Goal: Transaction & Acquisition: Purchase product/service

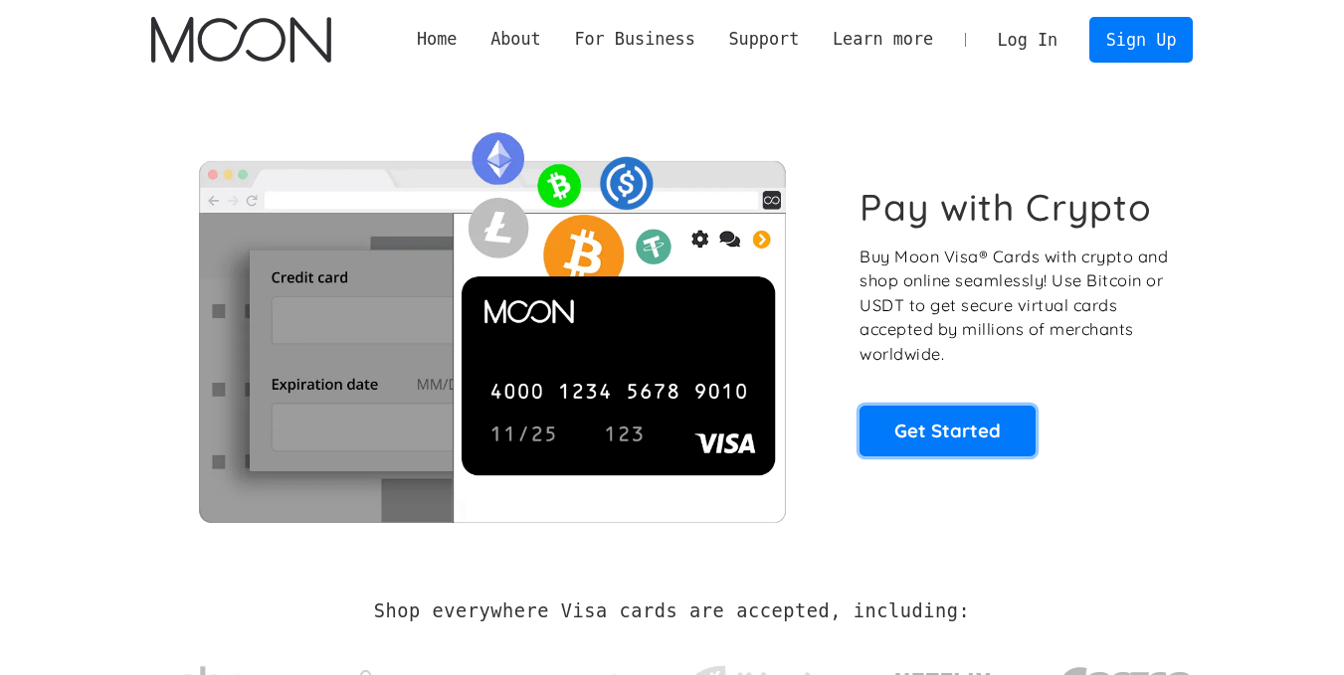
click at [958, 428] on link "Get Started" at bounding box center [947, 431] width 176 height 50
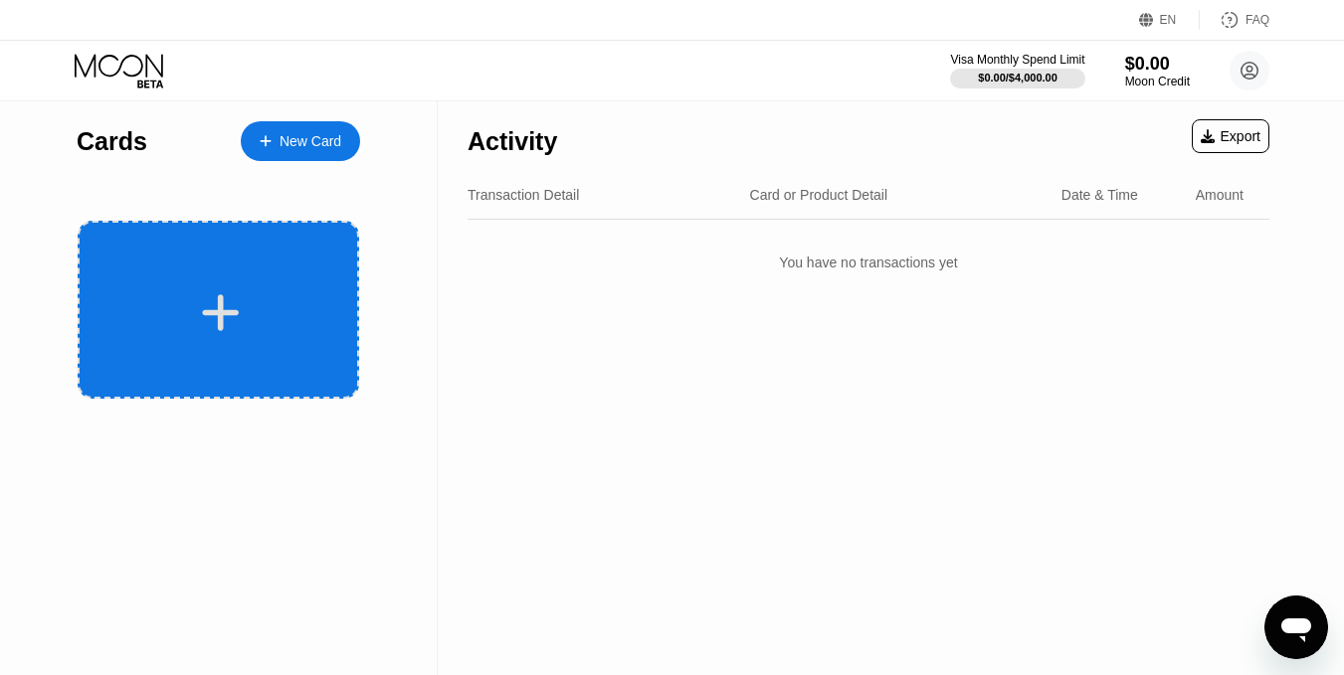
click at [281, 260] on div at bounding box center [218, 310] width 281 height 178
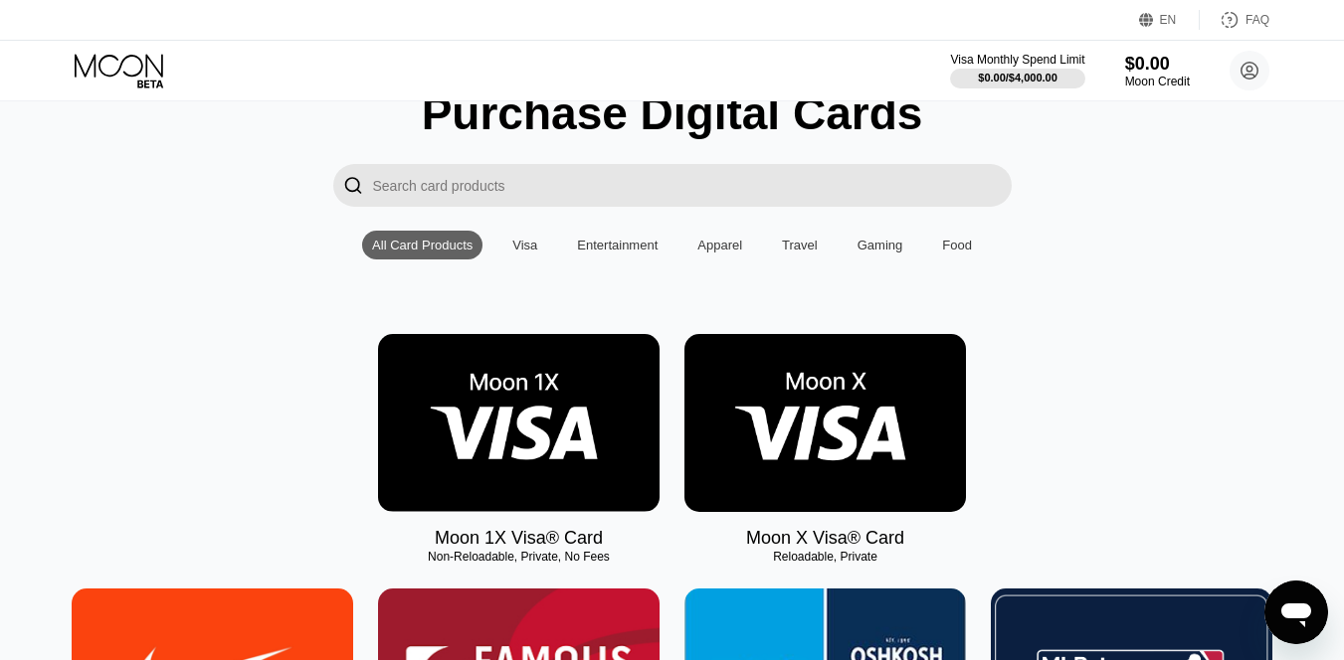
scroll to position [199, 0]
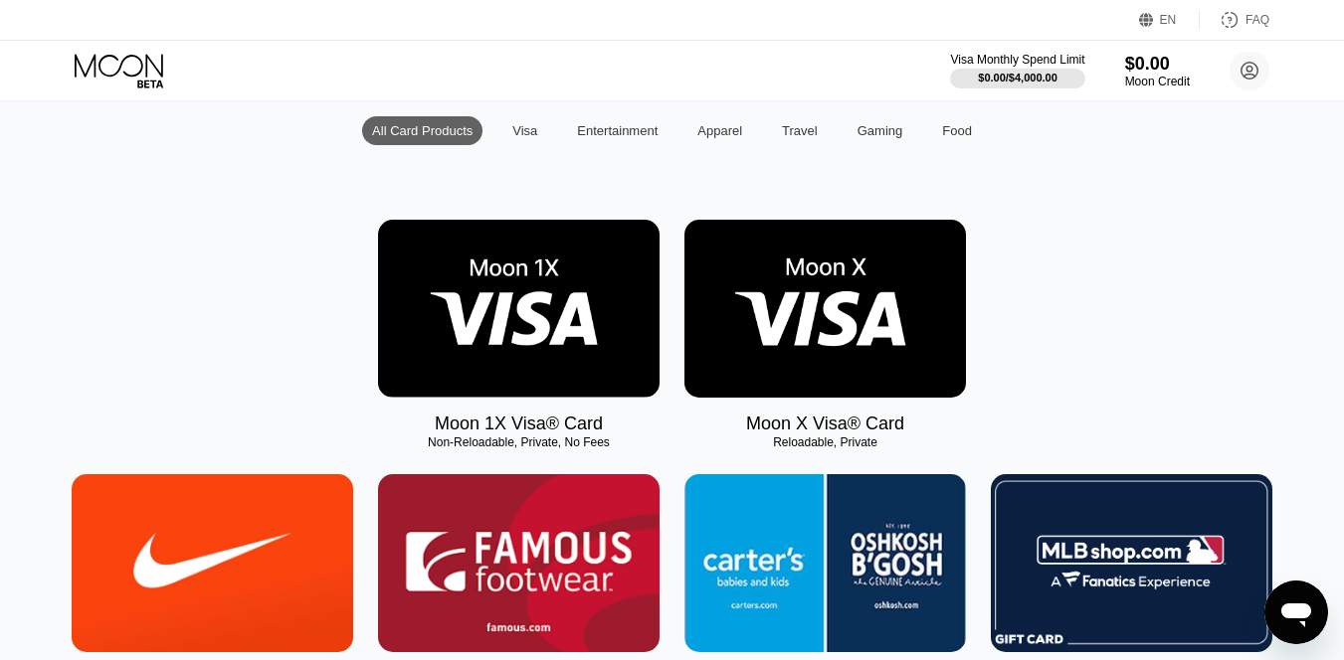
click at [770, 346] on img at bounding box center [824, 309] width 281 height 178
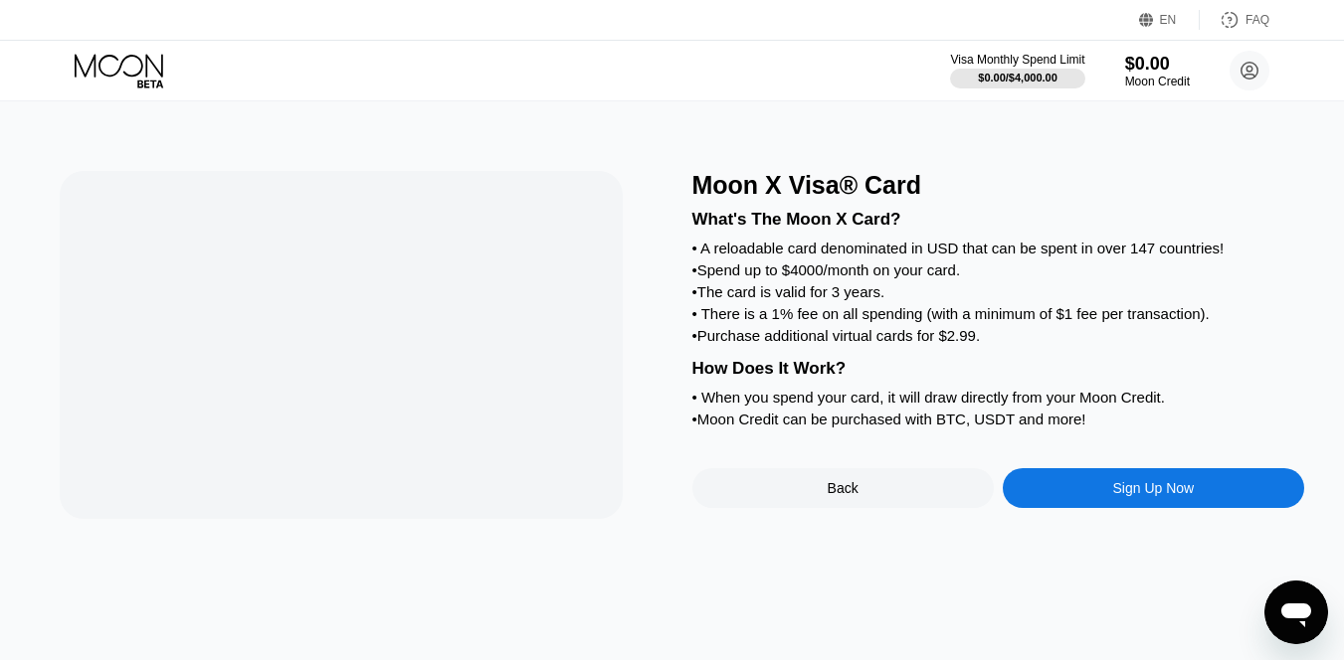
click at [769, 342] on div "What's The Moon X Card? • A reloadable card denominated in USD that can be spen…" at bounding box center [998, 316] width 612 height 233
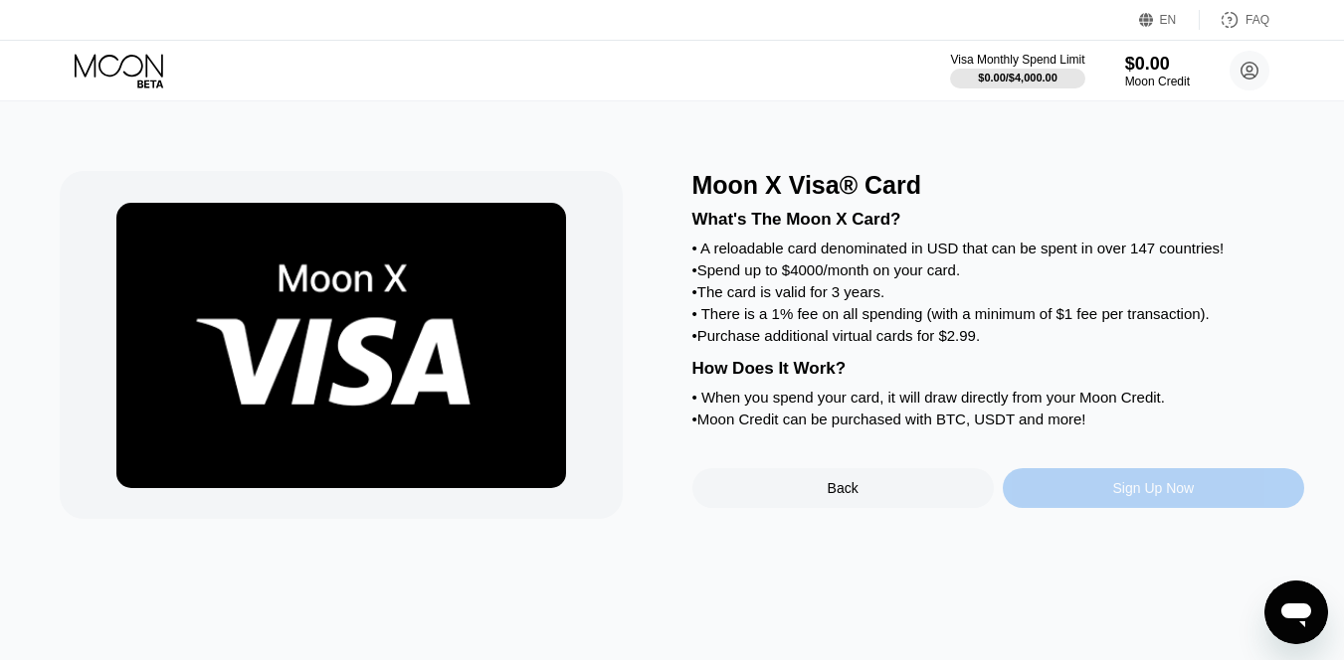
click at [1043, 506] on div "Sign Up Now" at bounding box center [1153, 489] width 301 height 40
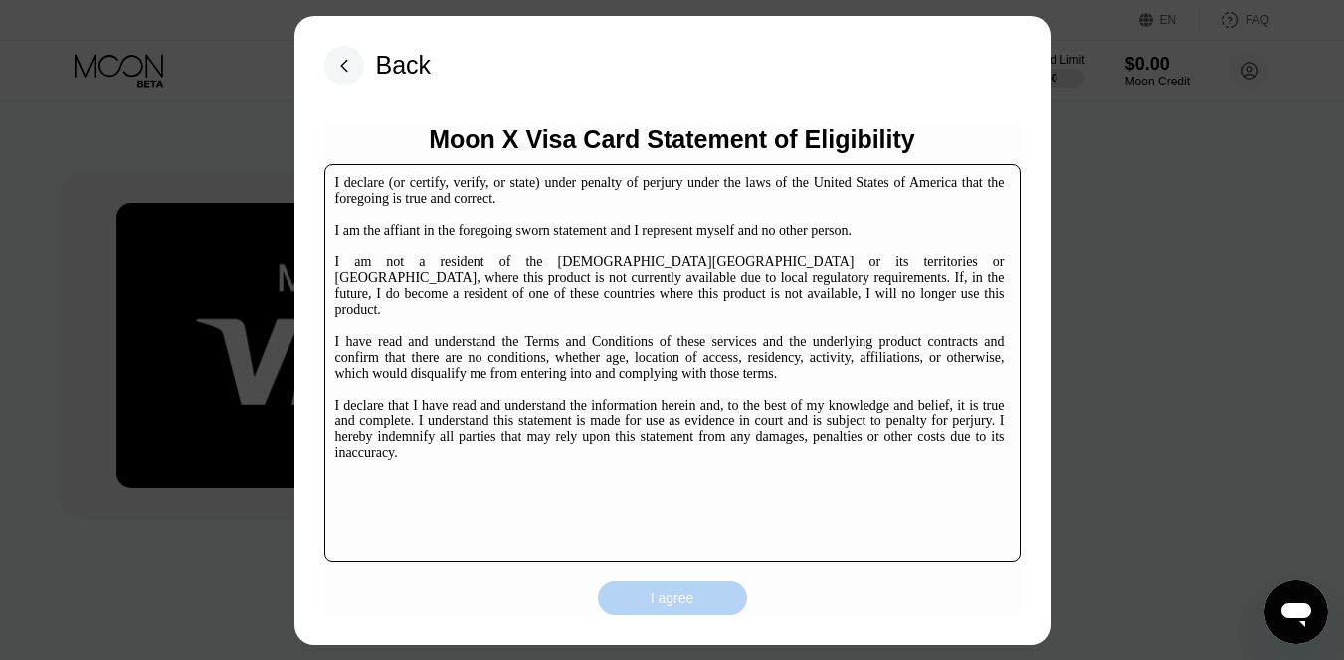
click at [702, 593] on div "I agree" at bounding box center [672, 599] width 149 height 34
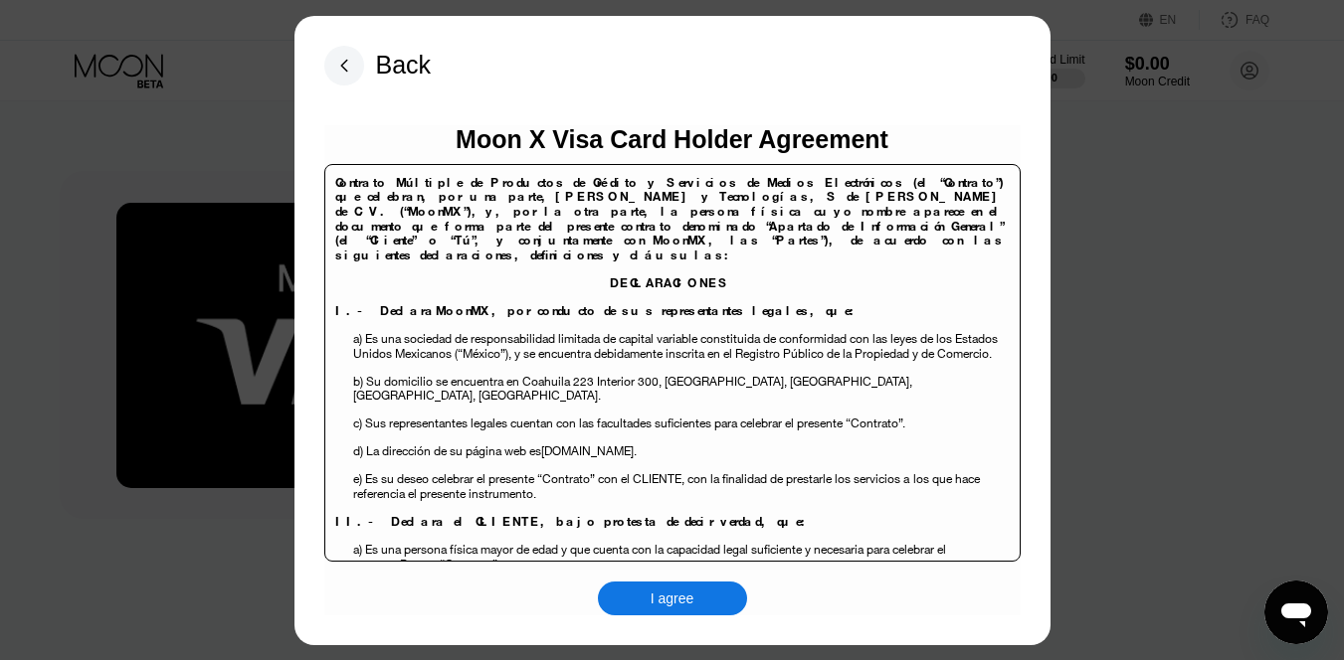
click at [668, 612] on div "I agree" at bounding box center [672, 599] width 149 height 34
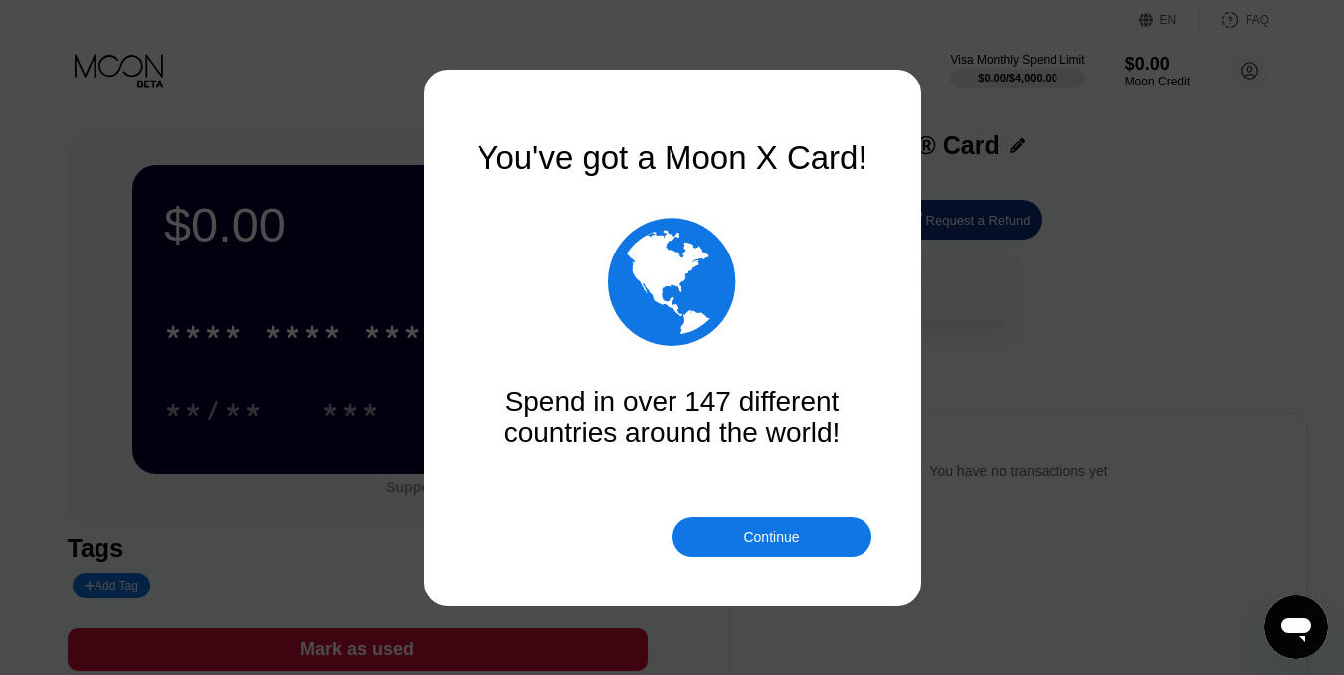
click at [700, 521] on div "Continue" at bounding box center [771, 537] width 199 height 40
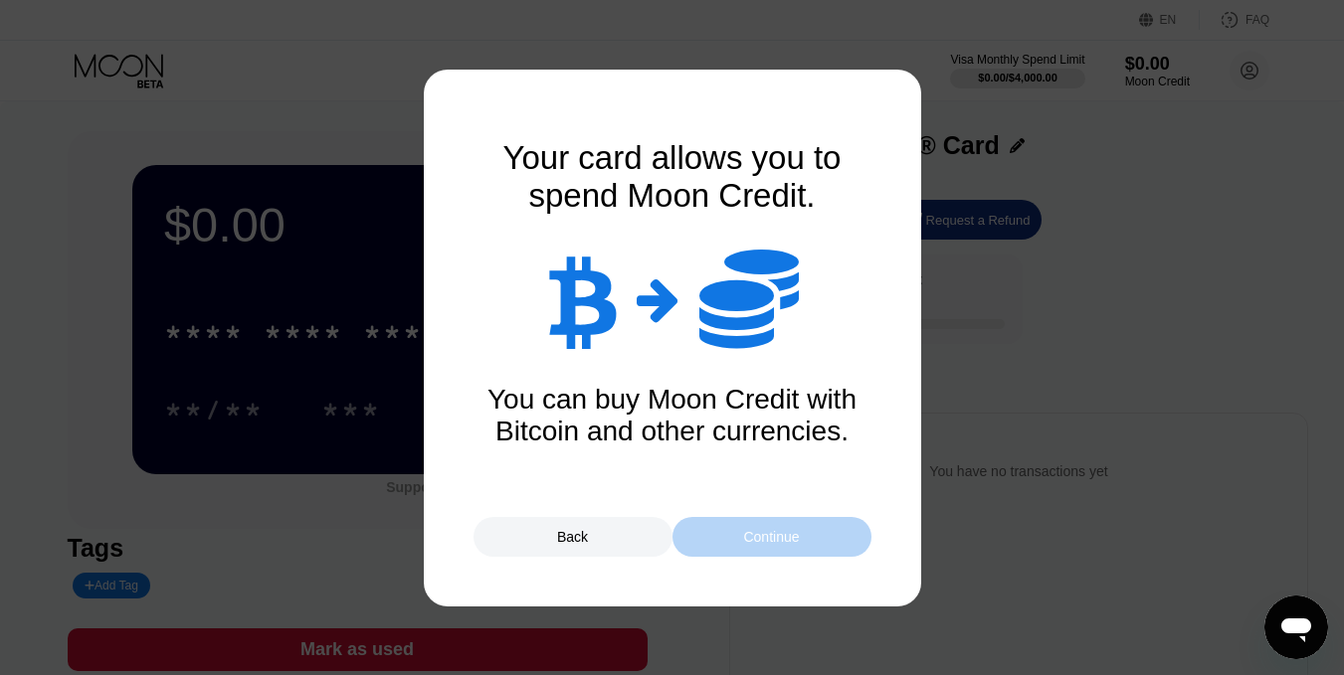
click at [703, 537] on div "Continue" at bounding box center [771, 537] width 199 height 40
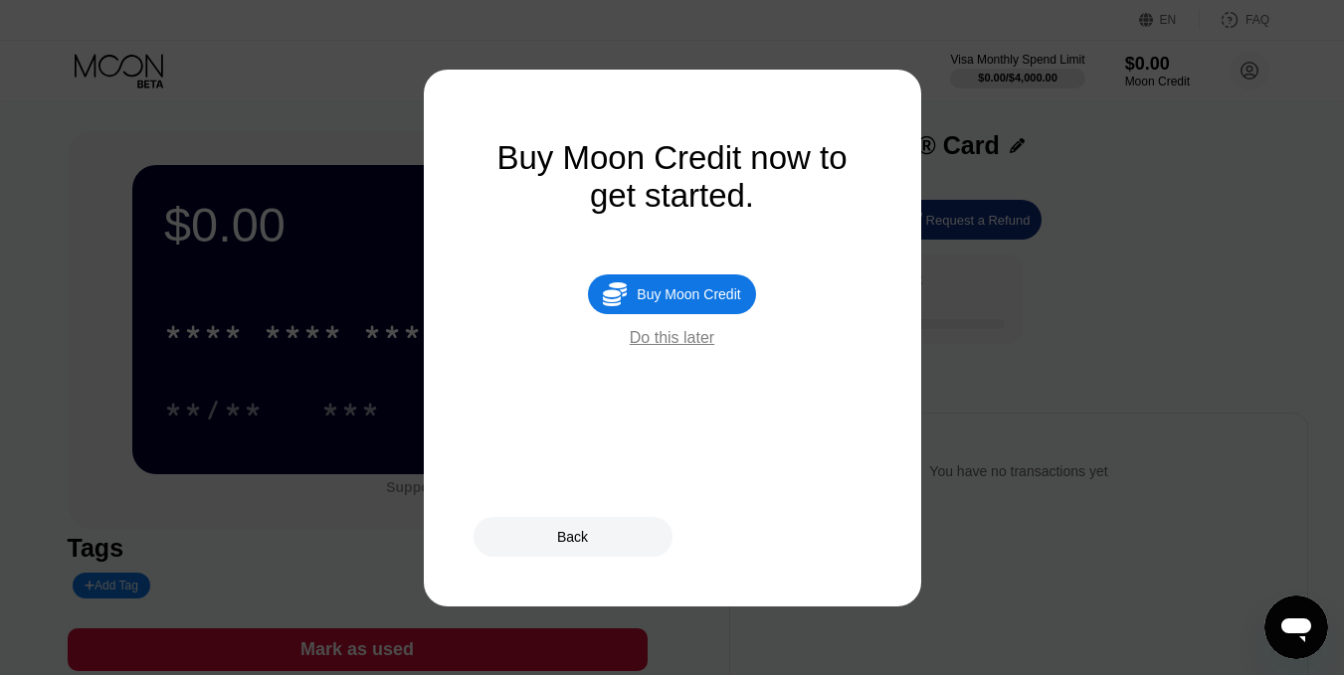
click at [645, 347] on div "Do this later" at bounding box center [672, 338] width 85 height 18
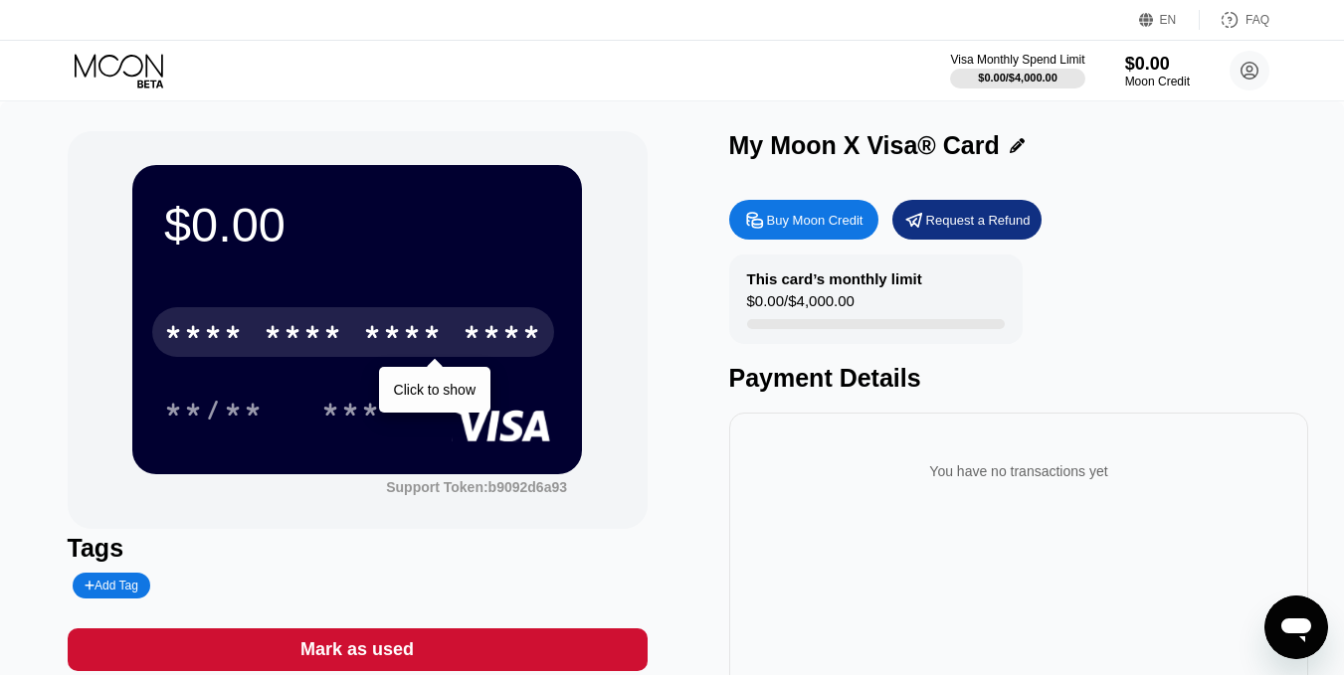
click at [369, 344] on div "* * * *" at bounding box center [403, 335] width 80 height 32
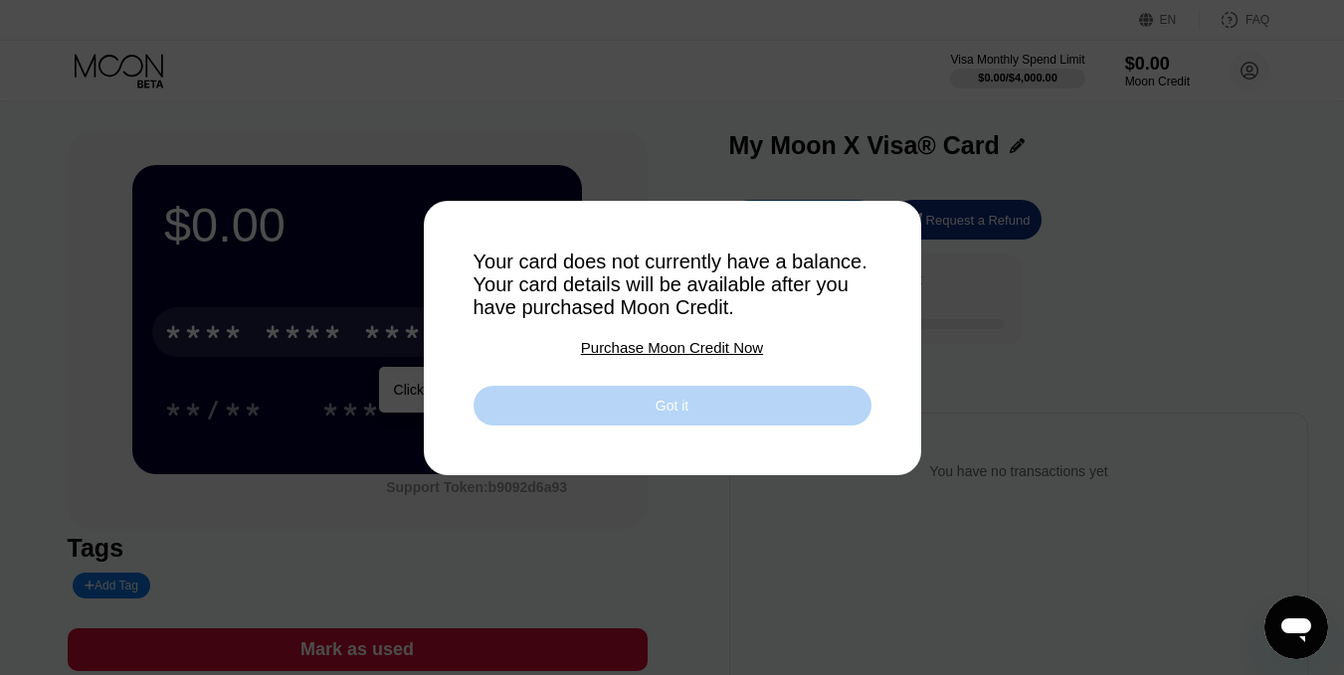
click at [548, 425] on div "Got it" at bounding box center [672, 406] width 398 height 40
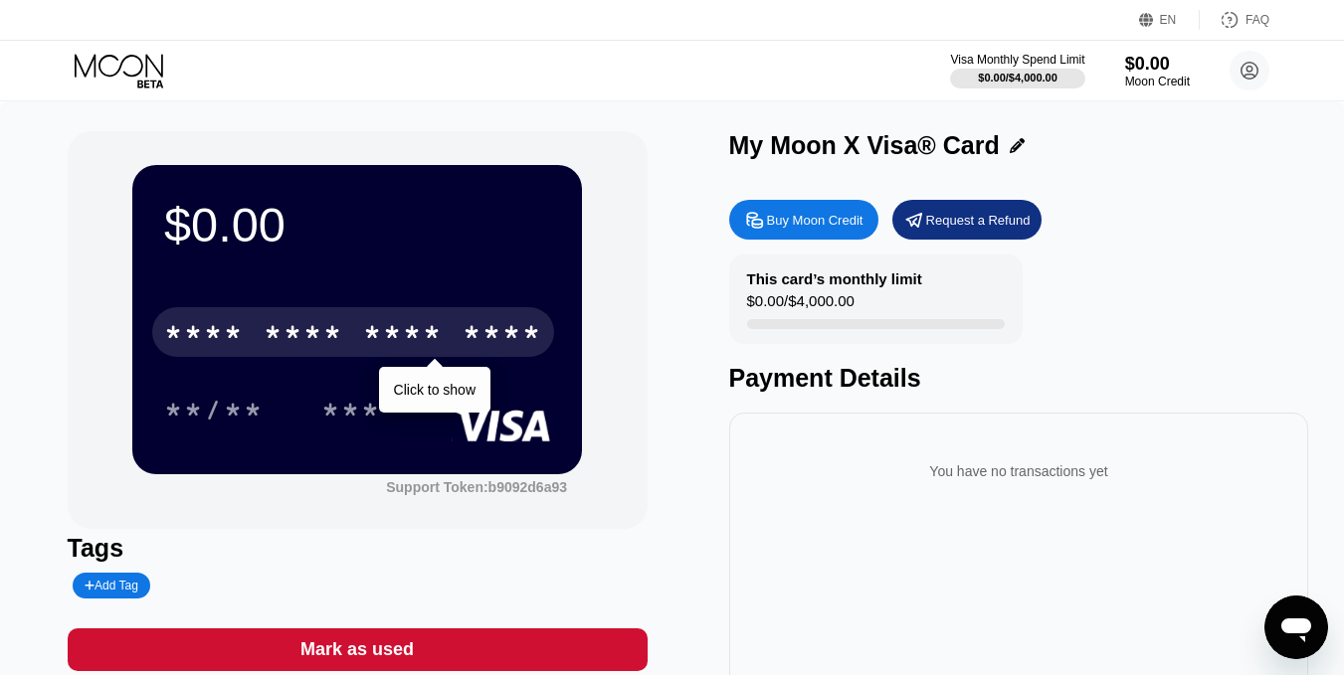
click at [409, 330] on div "* * * *" at bounding box center [403, 335] width 80 height 32
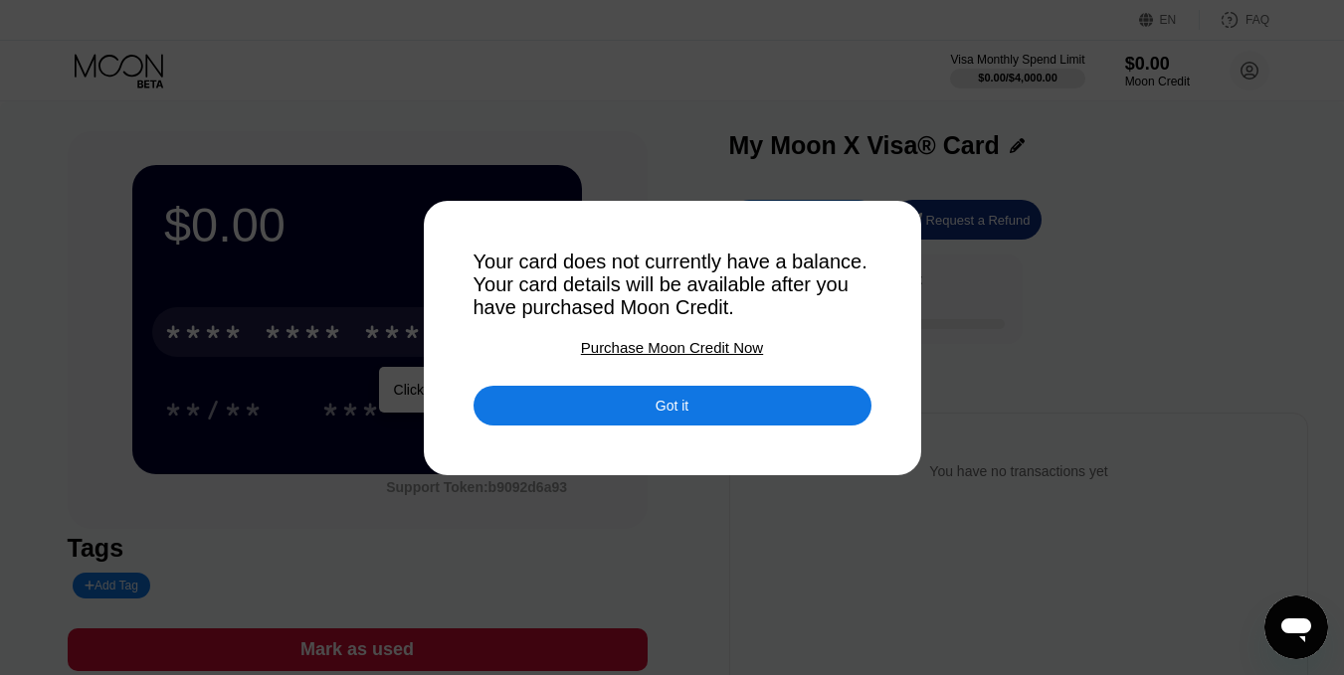
click at [703, 415] on div "Got it" at bounding box center [672, 406] width 398 height 40
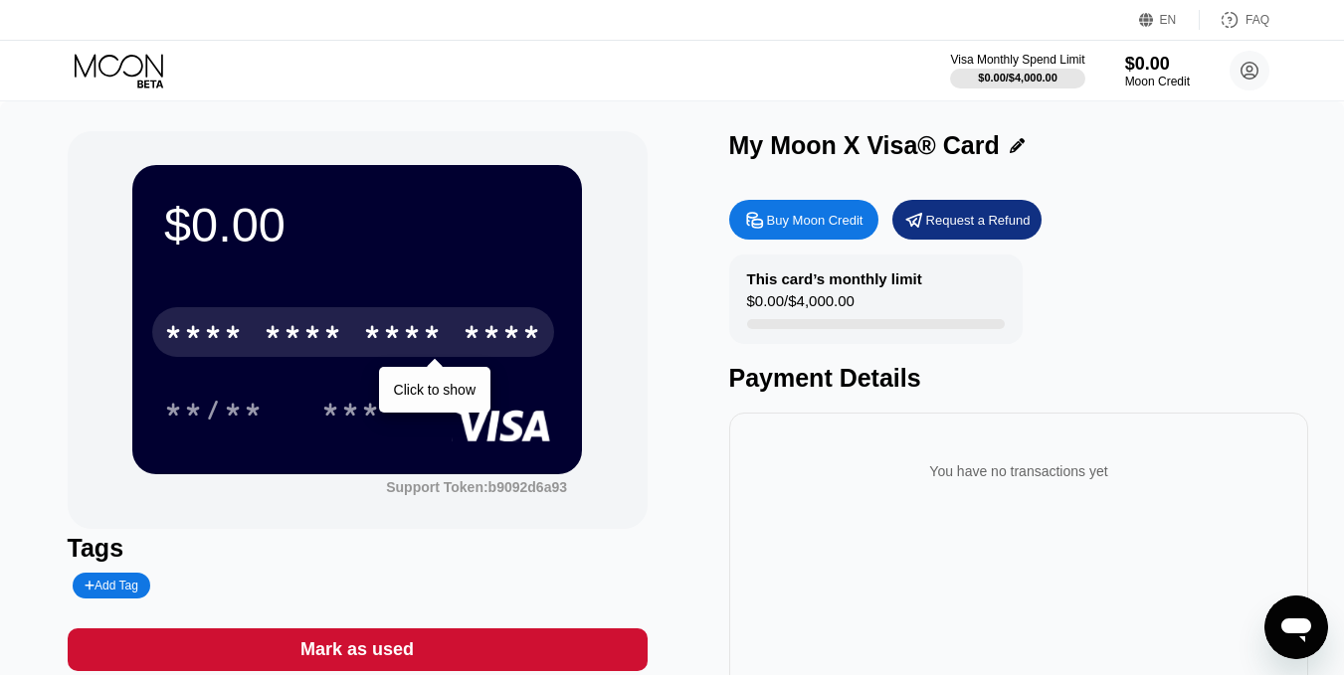
click at [448, 338] on div "* * * * * * * * * * * * ****" at bounding box center [353, 332] width 402 height 50
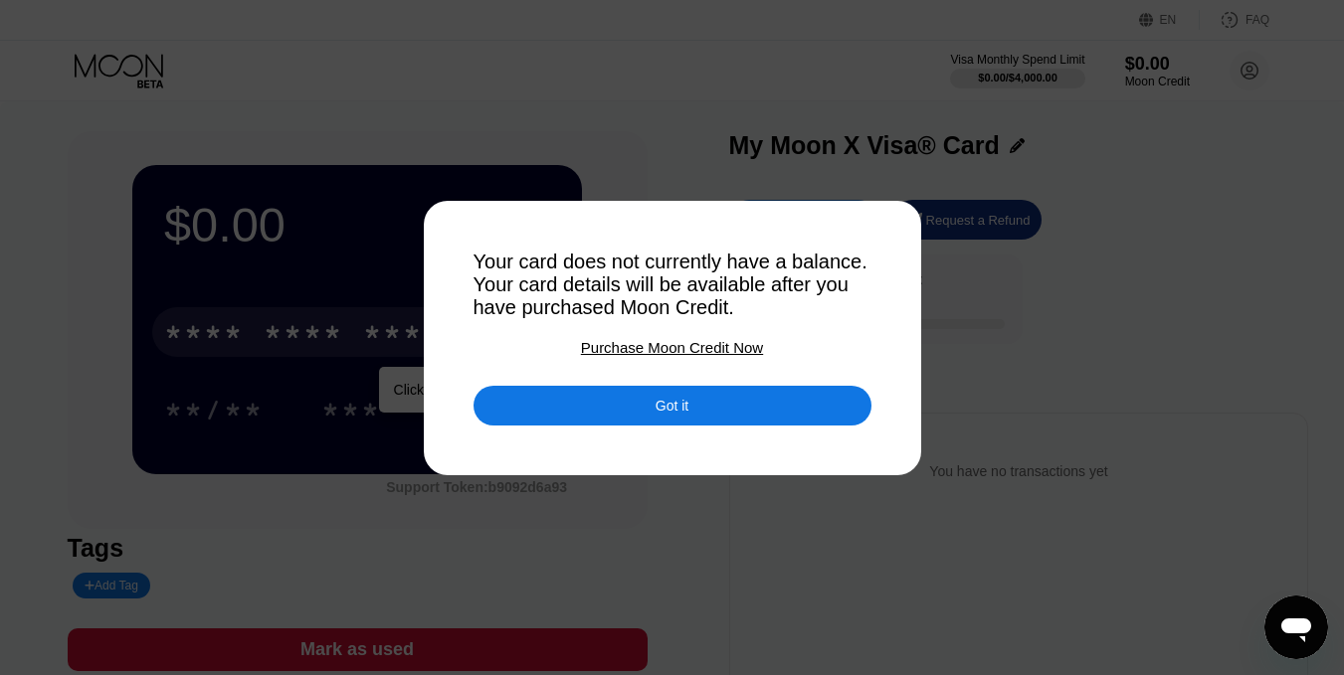
click at [611, 383] on div "Got it" at bounding box center [672, 391] width 398 height 70
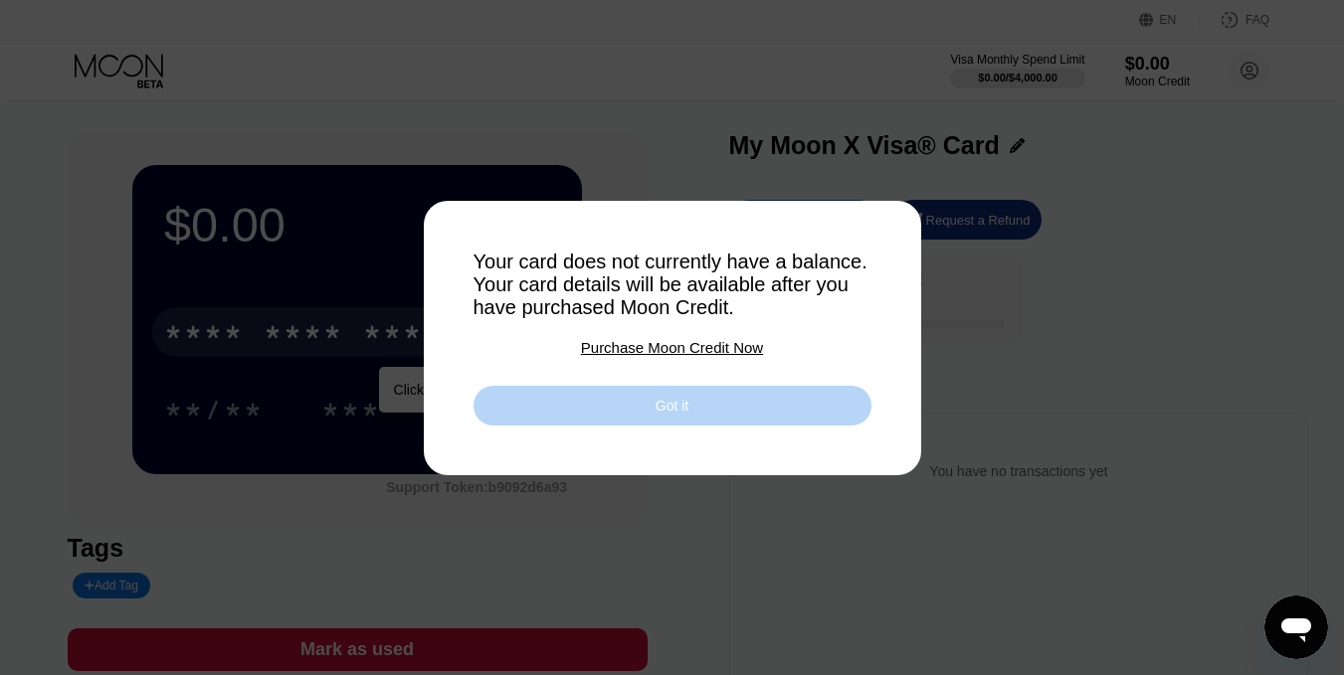
click at [611, 400] on div "Got it" at bounding box center [672, 406] width 398 height 40
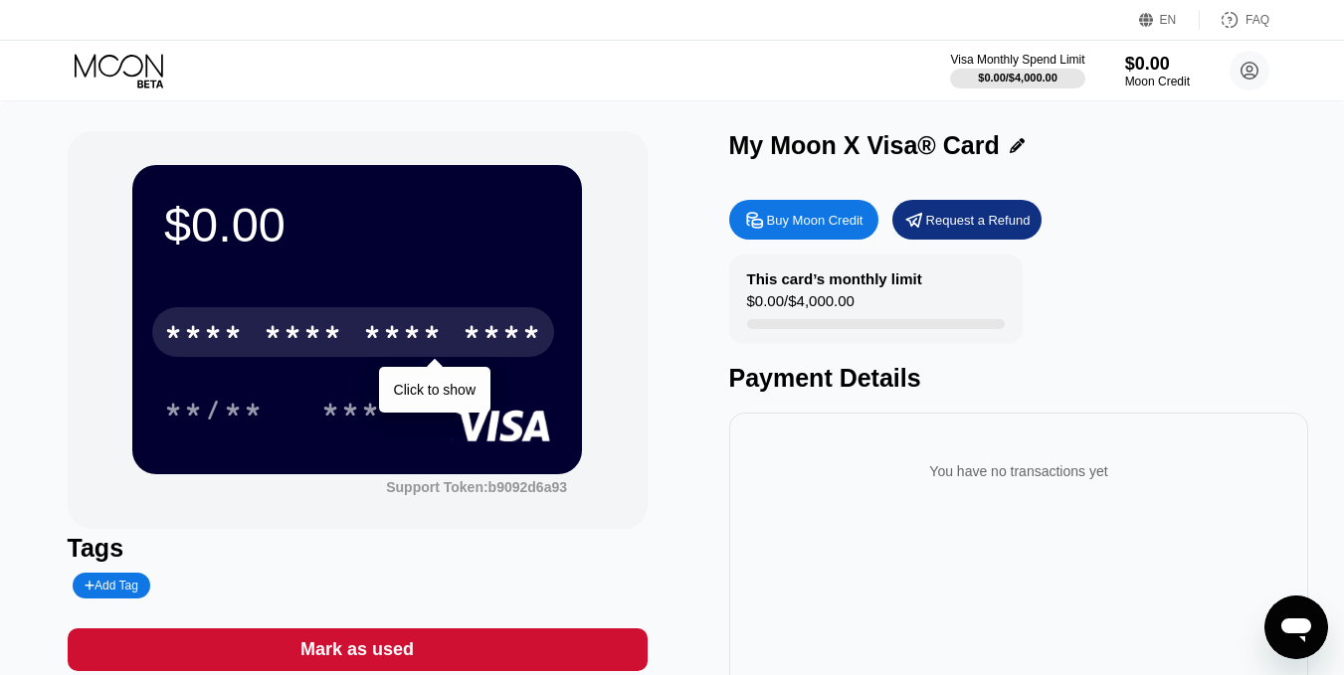
click at [169, 385] on div "* * * * * * * * * * * * **** Click to show **/** ***" at bounding box center [357, 350] width 386 height 117
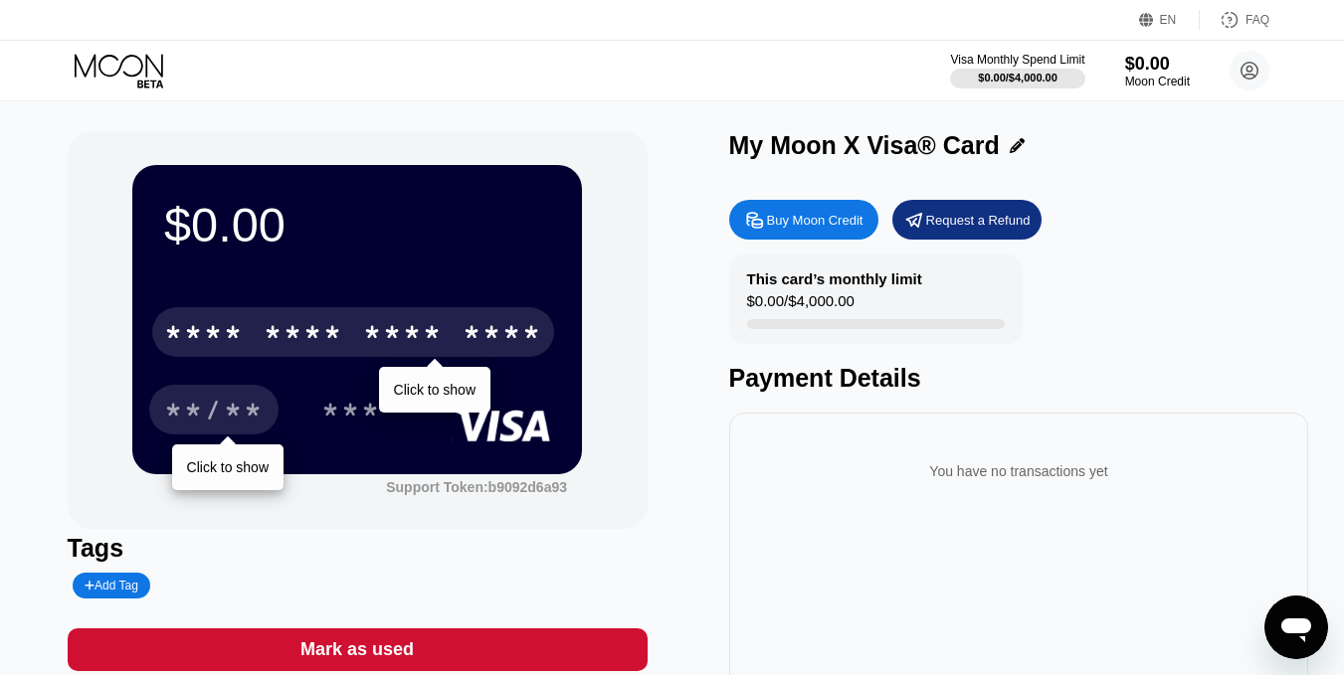
drag, startPoint x: 204, startPoint y: 389, endPoint x: 220, endPoint y: 395, distance: 17.0
click at [213, 393] on div "**/**" at bounding box center [213, 410] width 129 height 50
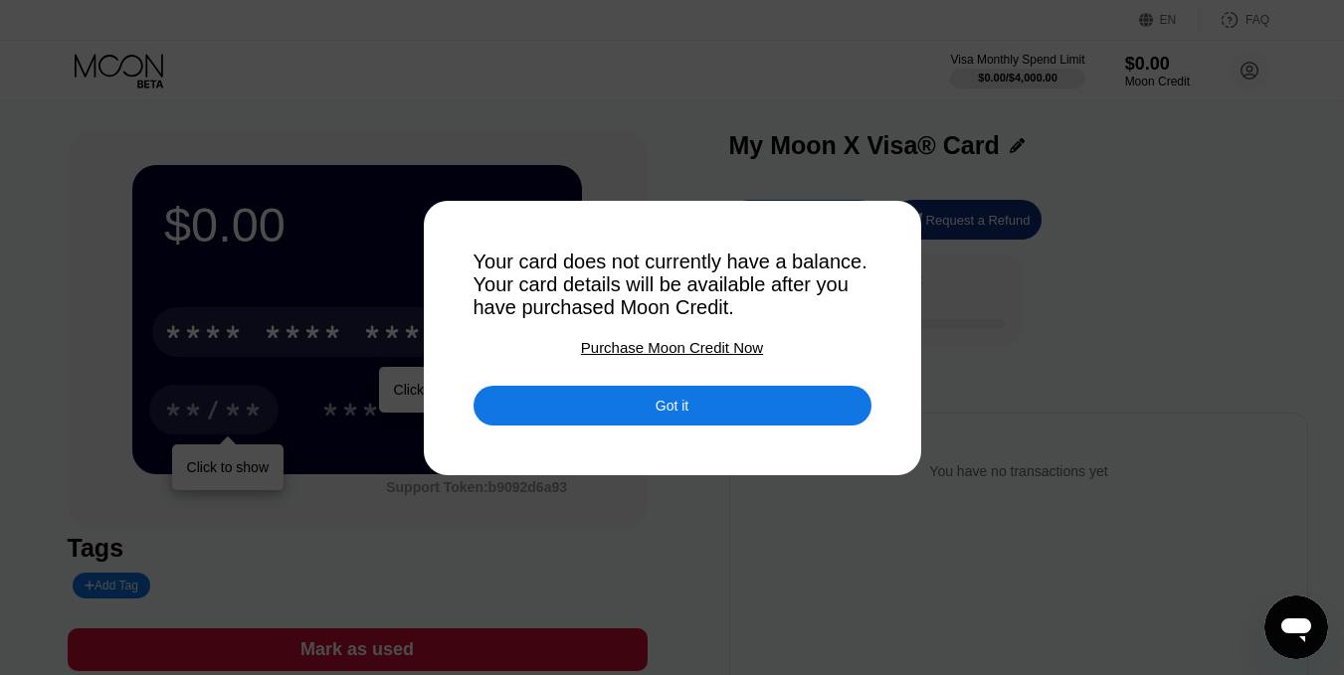
click at [538, 398] on div "Got it" at bounding box center [672, 406] width 398 height 40
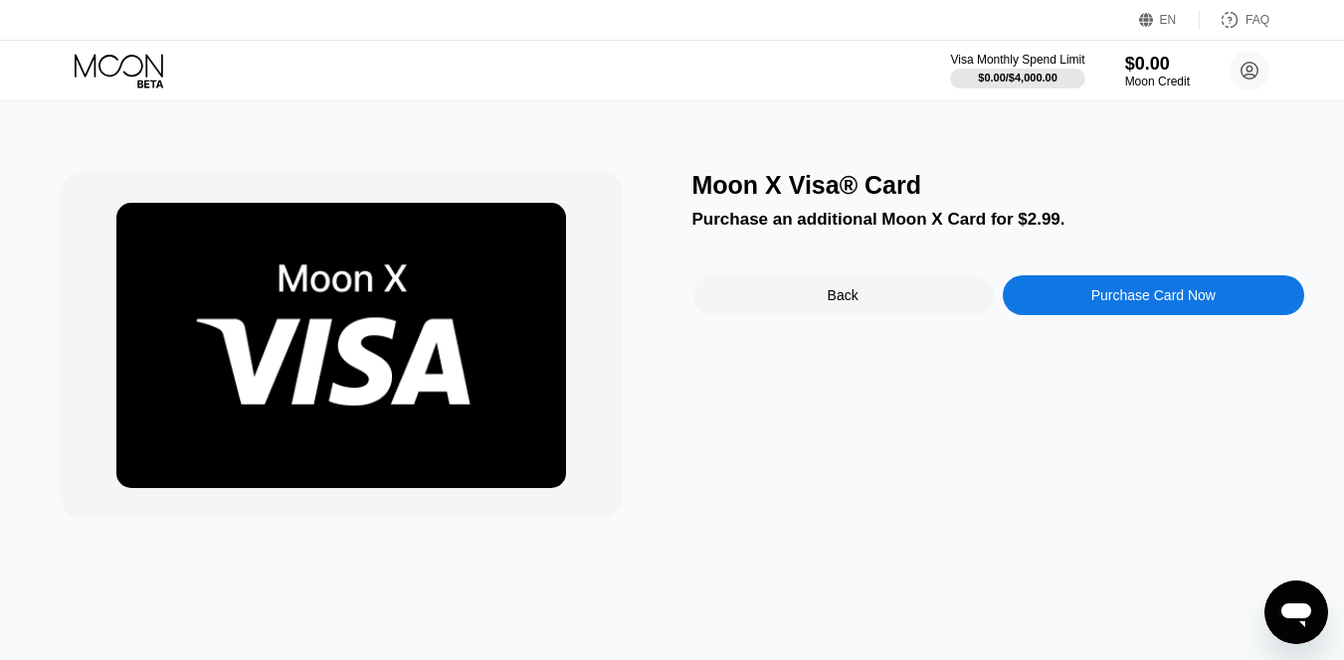
click at [782, 297] on div "Back" at bounding box center [842, 296] width 301 height 40
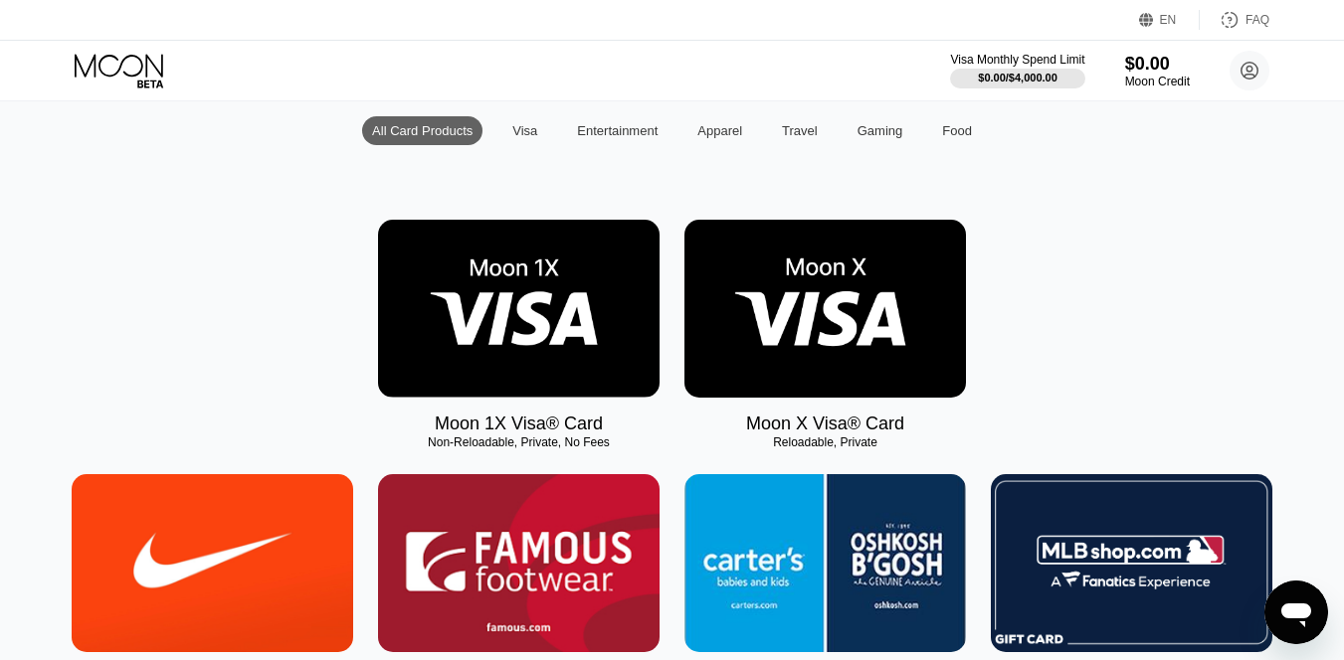
click at [491, 301] on img at bounding box center [518, 309] width 281 height 178
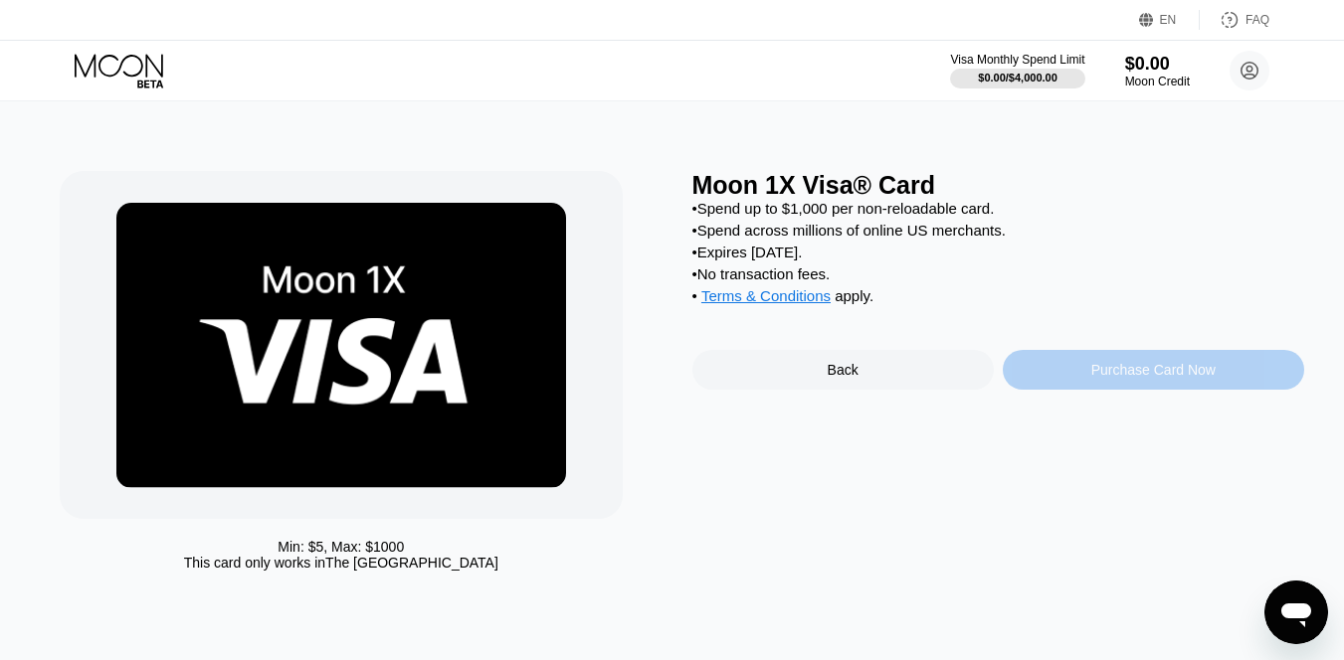
click at [1212, 378] on div "Purchase Card Now" at bounding box center [1153, 370] width 124 height 16
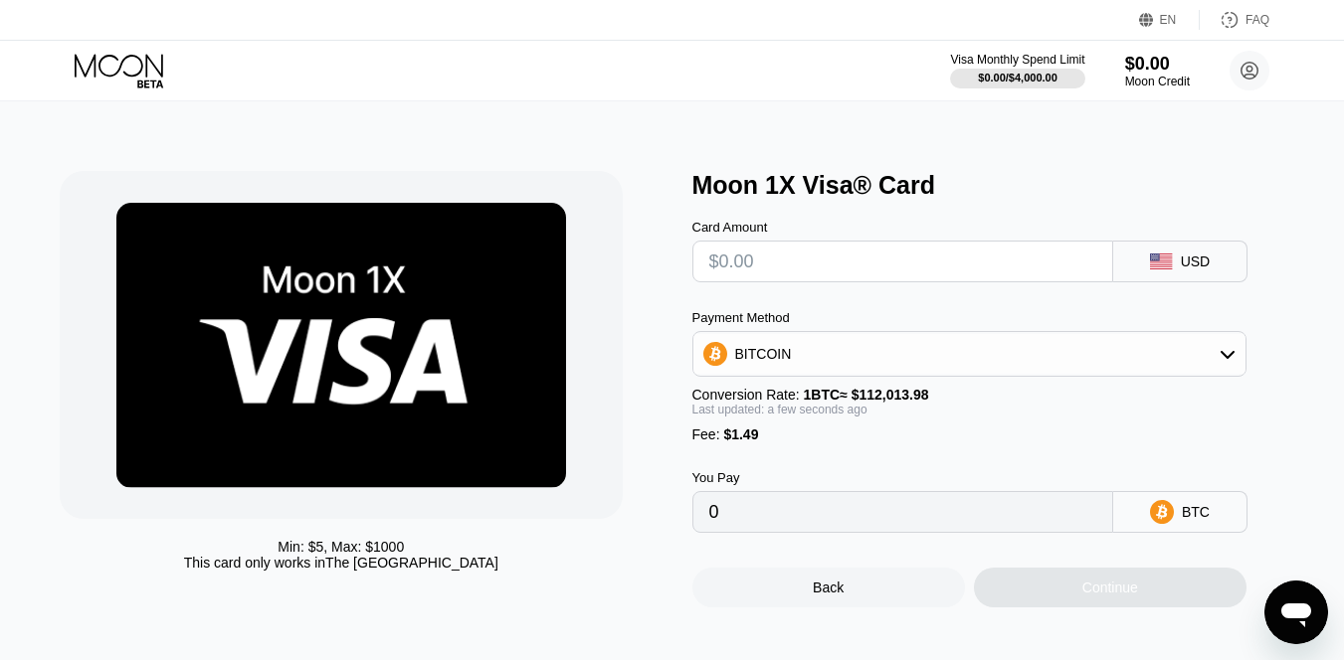
click at [805, 257] on input "text" at bounding box center [902, 262] width 387 height 40
type input "$5"
type input "0.00005794"
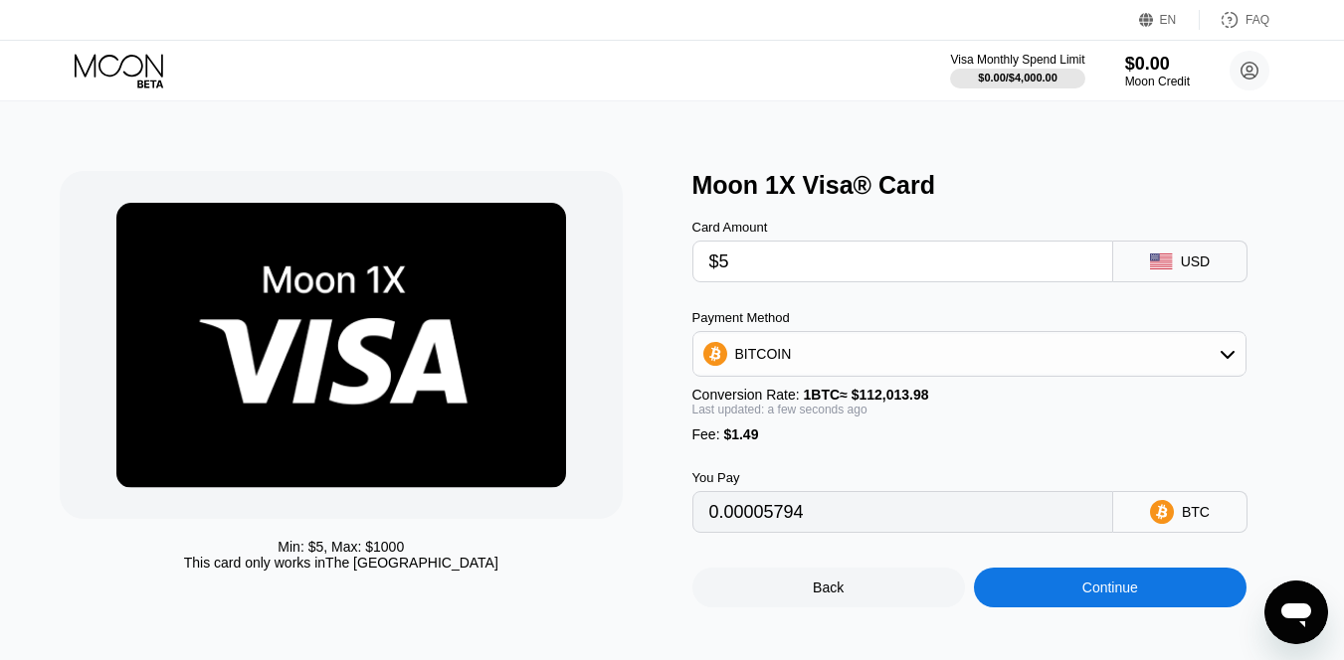
type input "$50"
type input "0.00045968"
type input "$500"
type input "0.00447704"
type input "$5000"
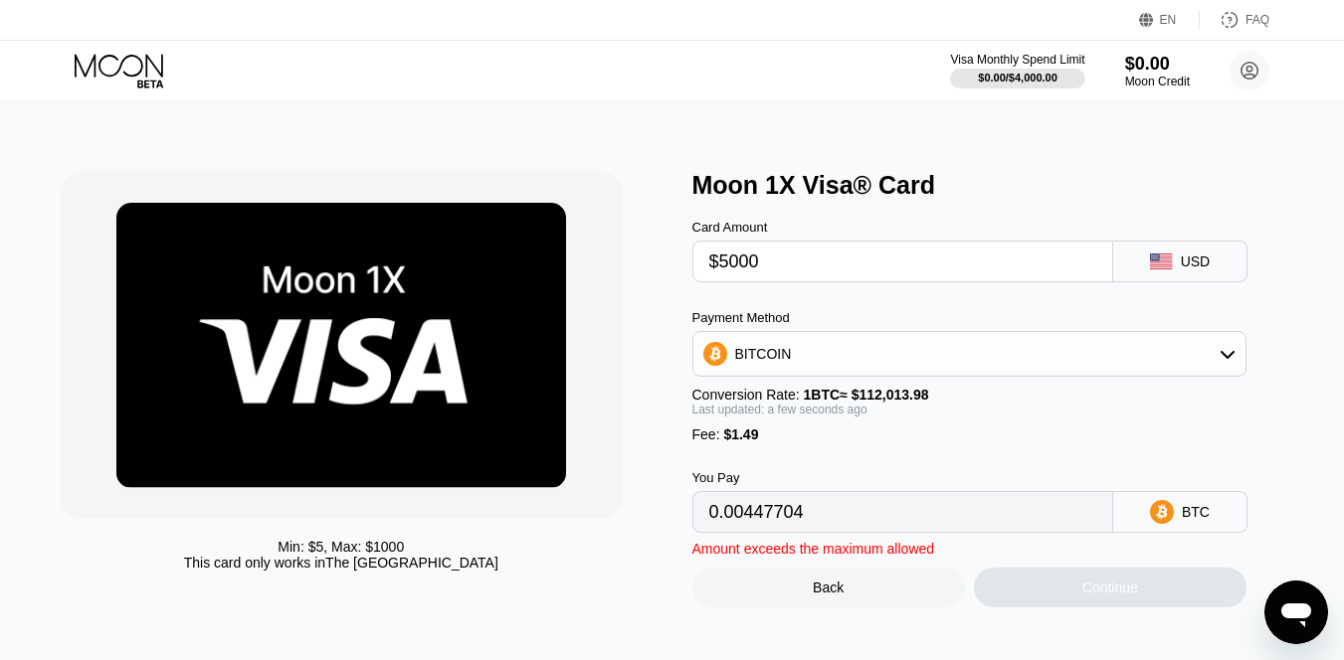
type input "0.04465059"
type input "$500"
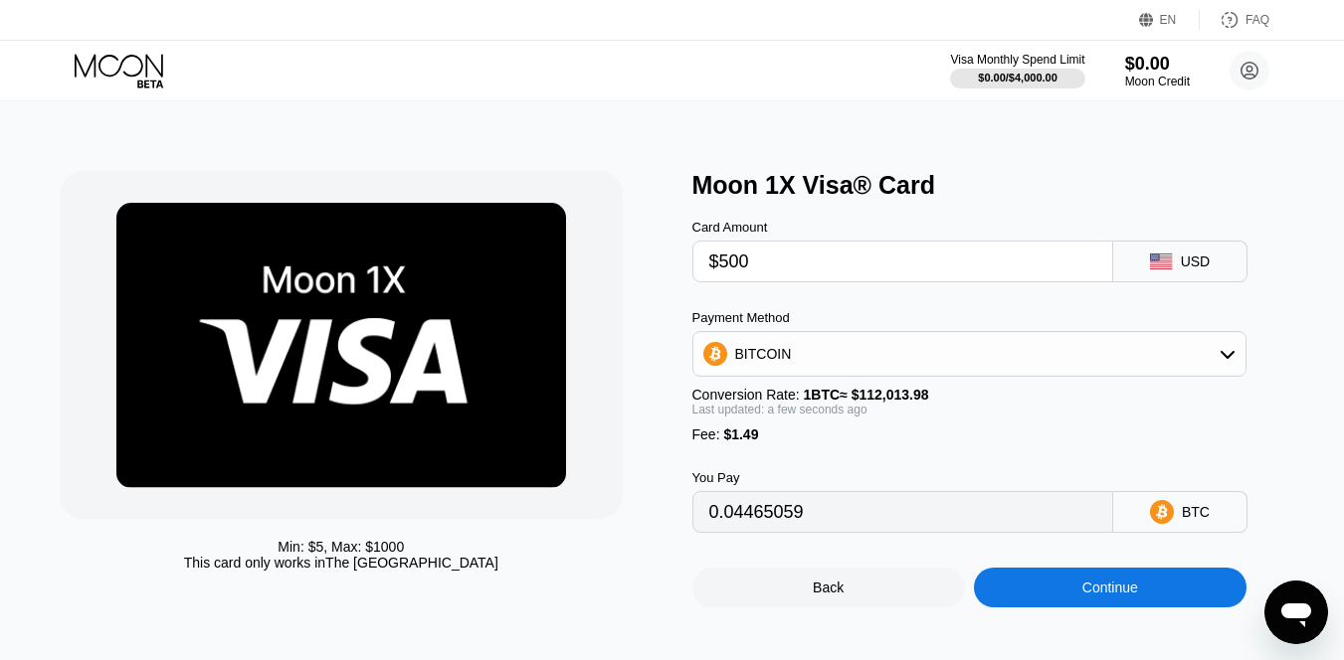
type input "0.00447704"
type input "$500"
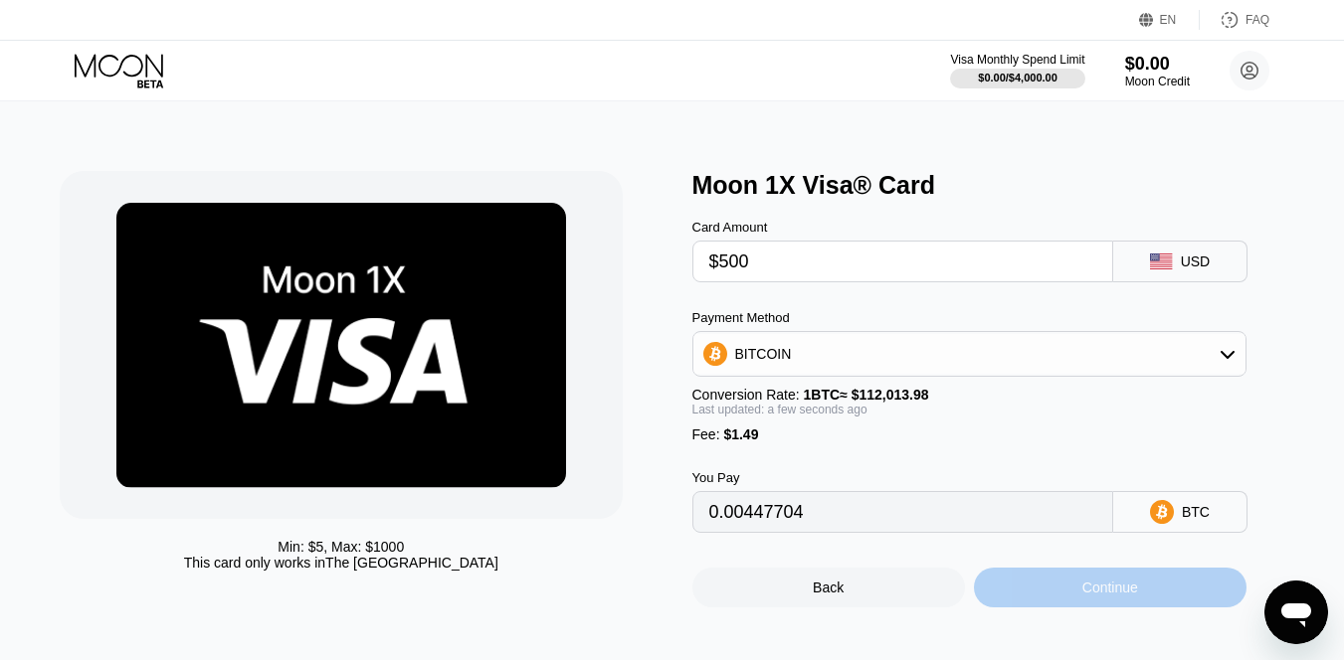
click at [1011, 587] on div "Continue" at bounding box center [1110, 588] width 273 height 40
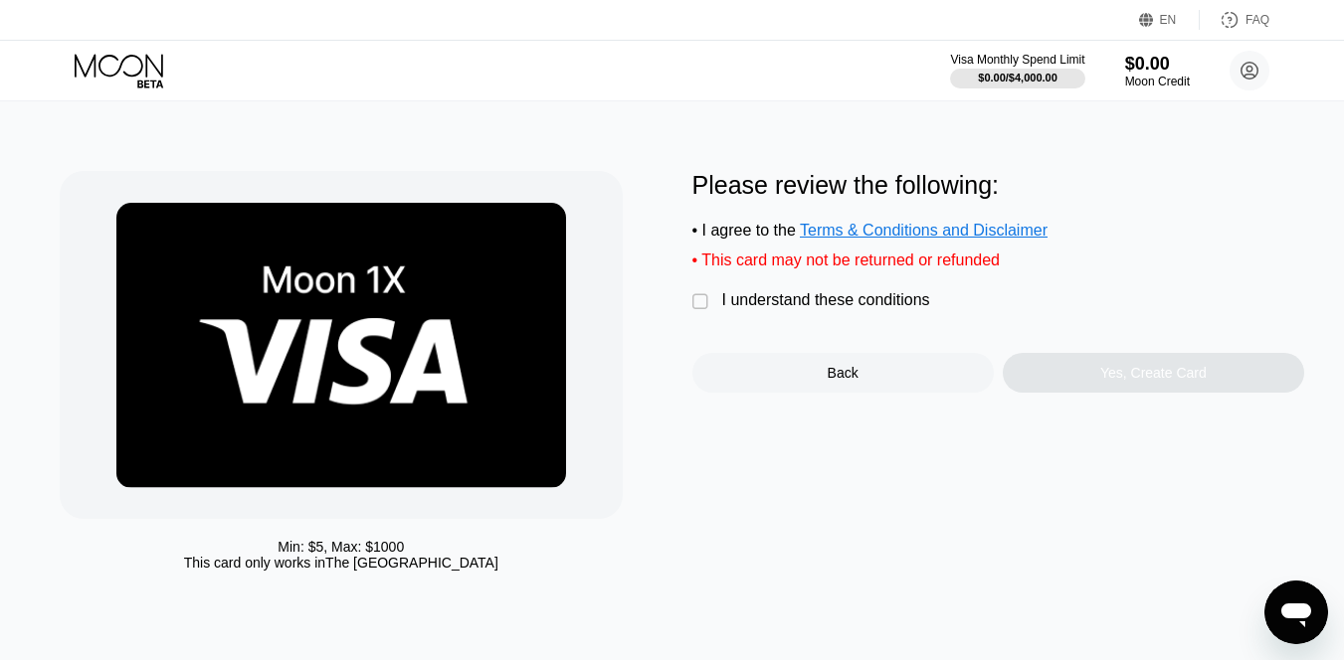
click at [814, 309] on div "I understand these conditions" at bounding box center [826, 300] width 208 height 18
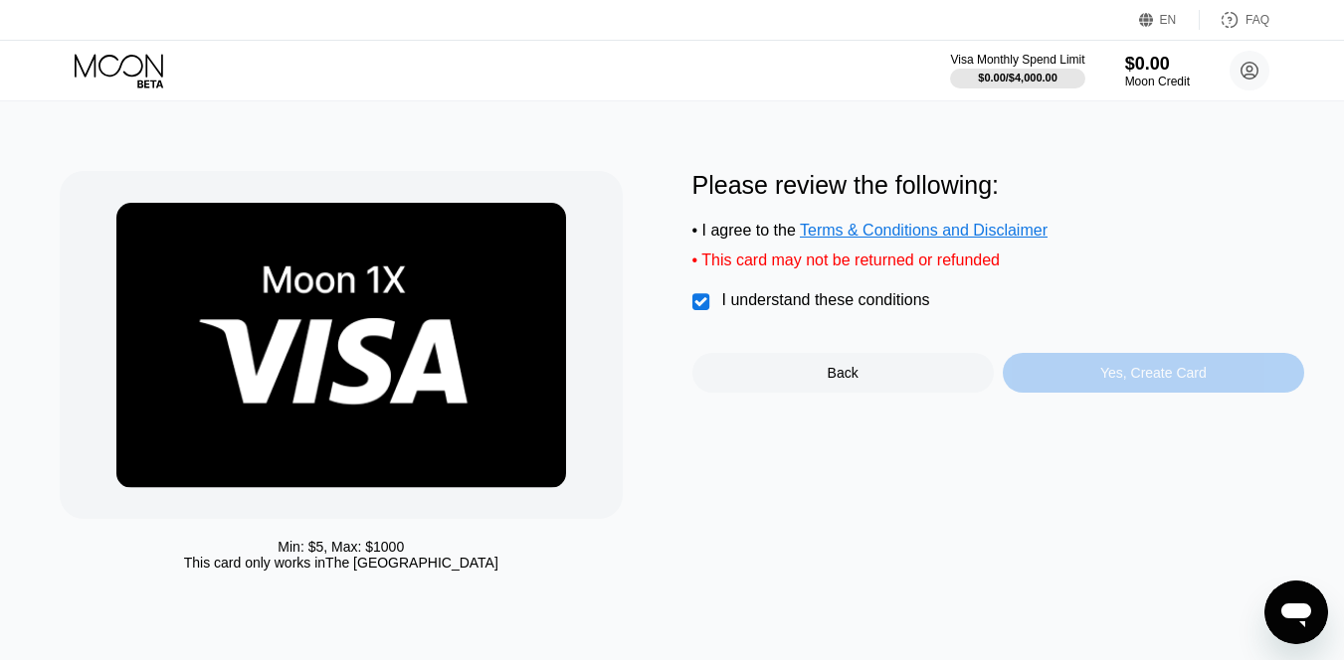
click at [1107, 381] on div "Yes, Create Card" at bounding box center [1153, 373] width 106 height 16
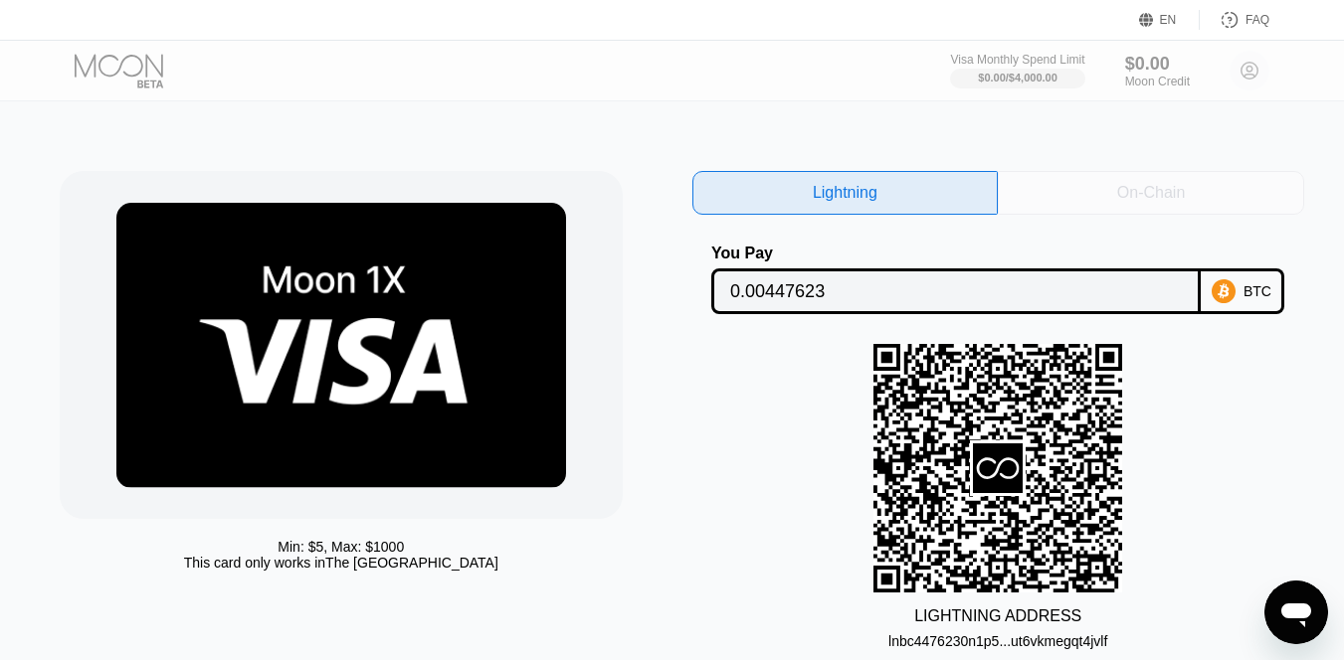
click at [1213, 210] on div "On-Chain" at bounding box center [1151, 193] width 306 height 44
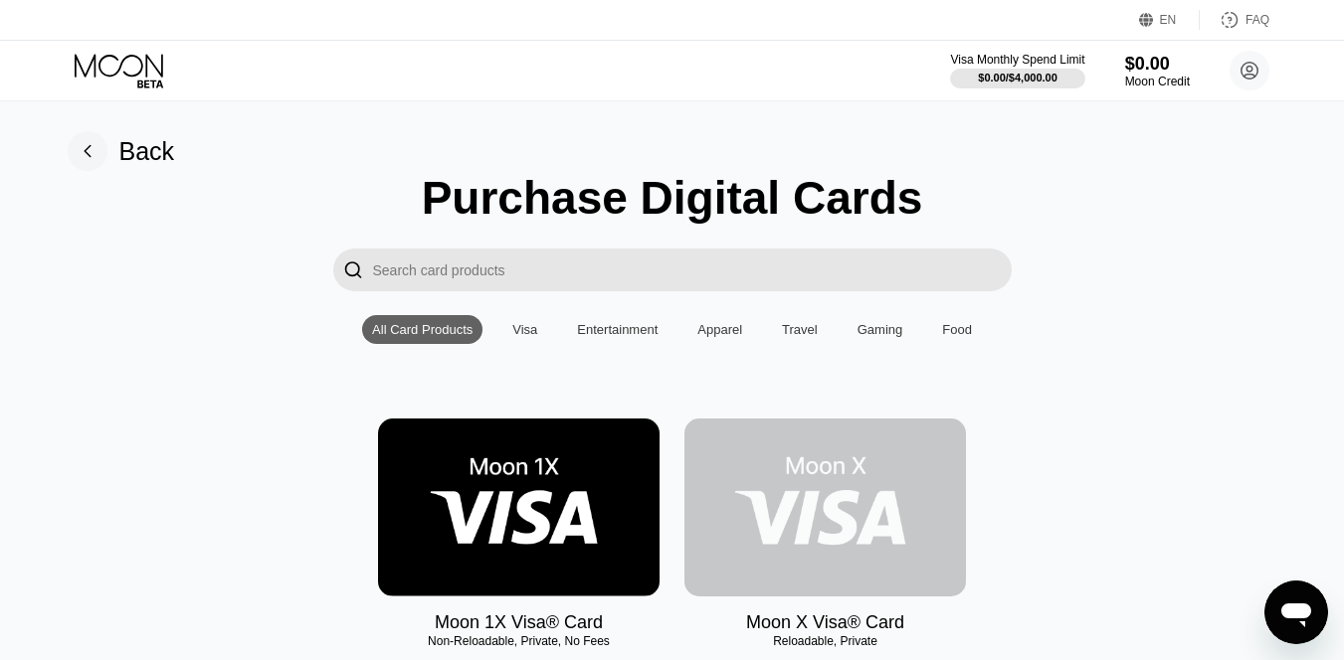
click at [752, 449] on img at bounding box center [824, 508] width 281 height 178
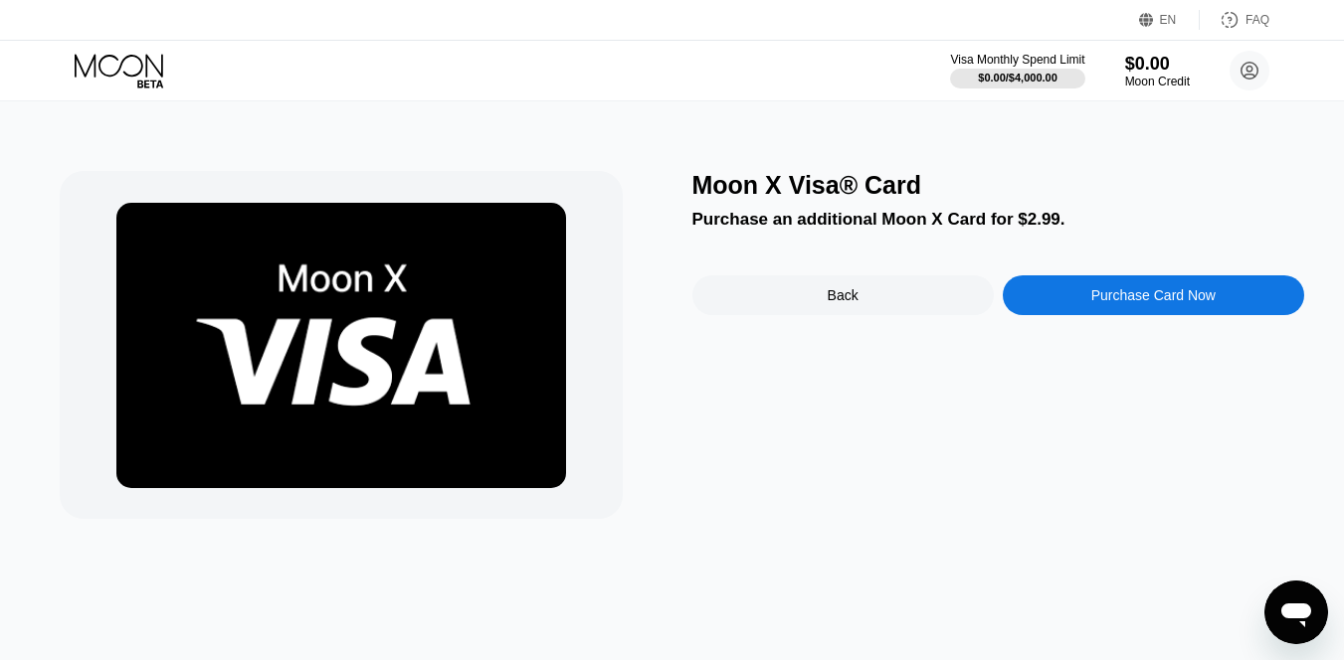
click at [1048, 248] on div "Moon X Visa® Card Purchase an additional Moon X Card for $2.99. Back Purchase C…" at bounding box center [998, 345] width 612 height 348
click at [1064, 273] on div "Moon X Visa® Card Purchase an additional Moon X Card for $2.99. Back Purchase C…" at bounding box center [998, 345] width 612 height 348
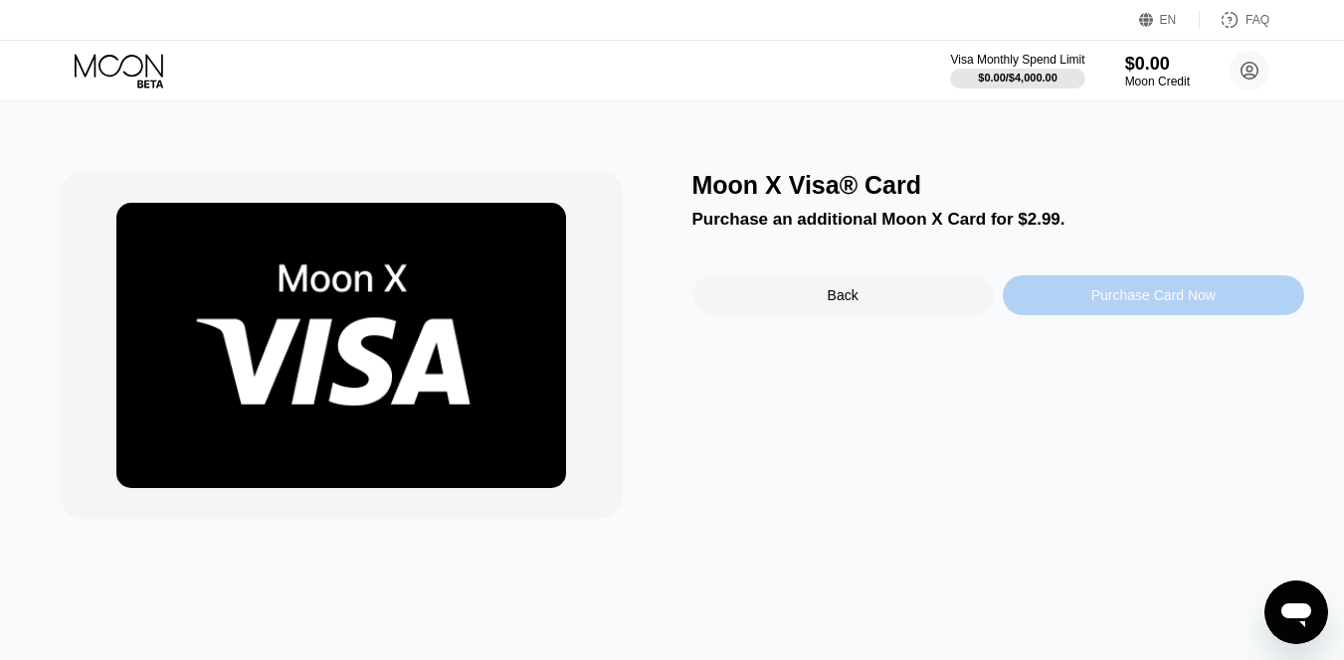
click at [1085, 286] on div "Purchase Card Now" at bounding box center [1153, 296] width 301 height 40
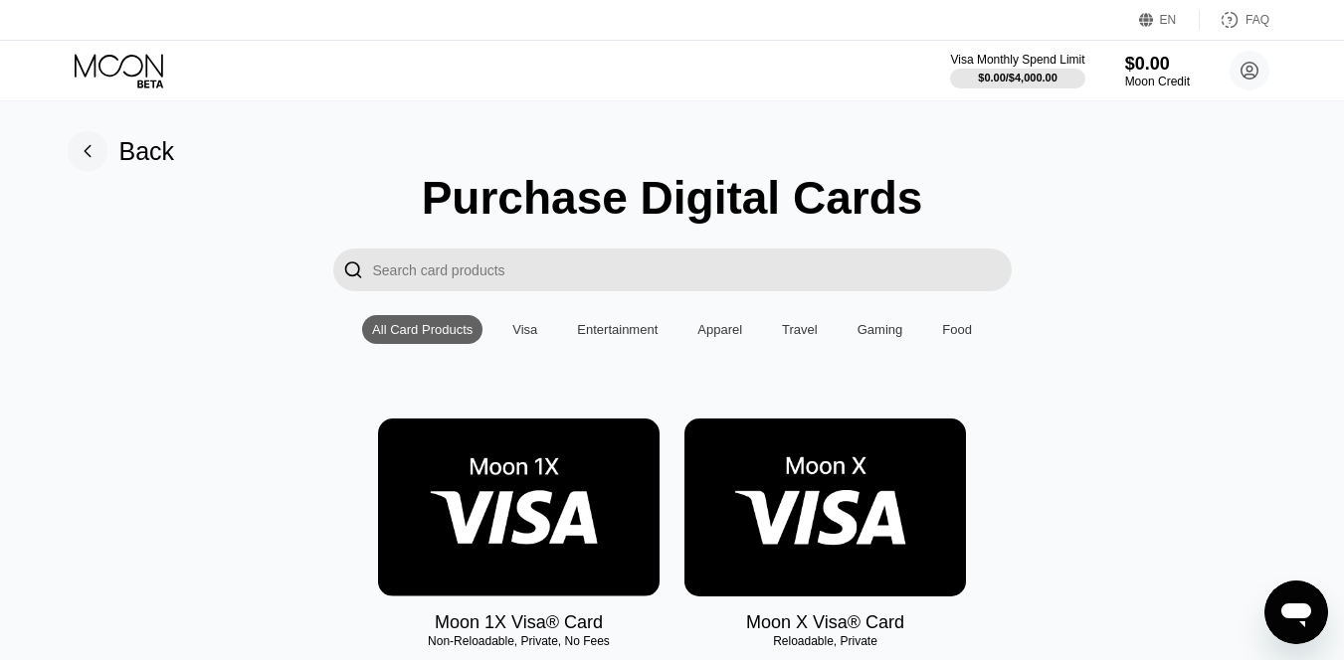
click at [885, 504] on img at bounding box center [824, 508] width 281 height 178
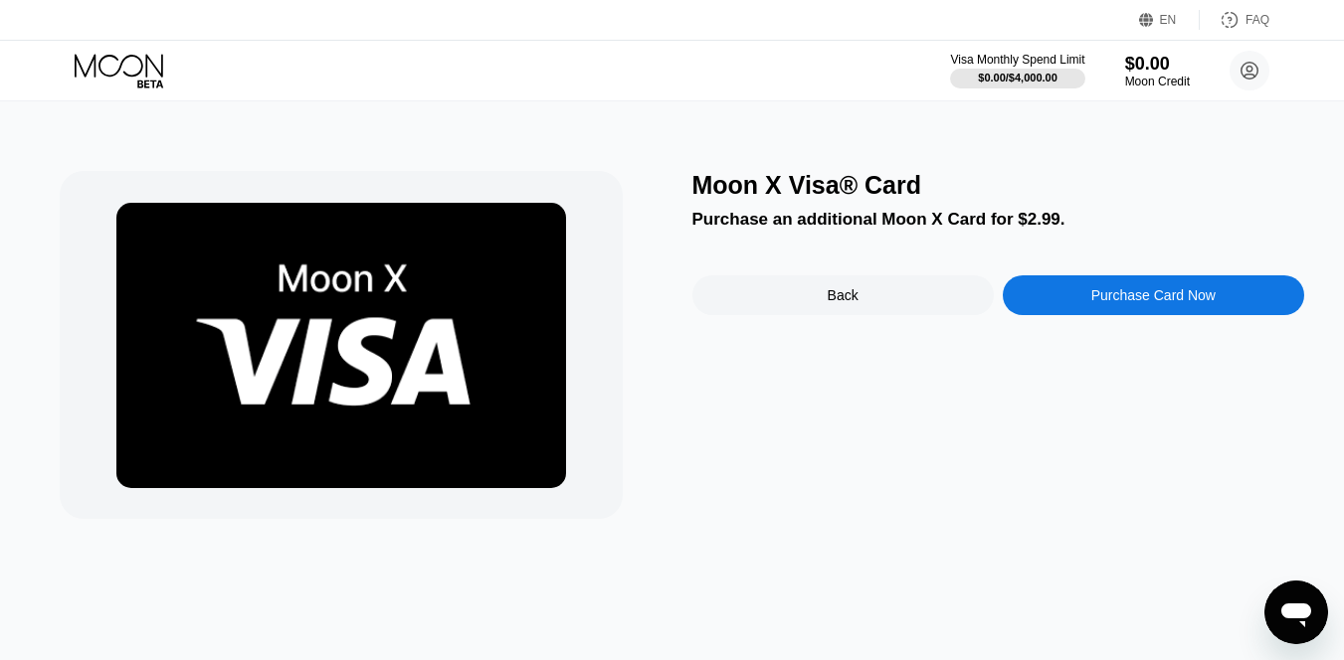
click at [1067, 310] on div "Purchase Card Now" at bounding box center [1153, 296] width 301 height 40
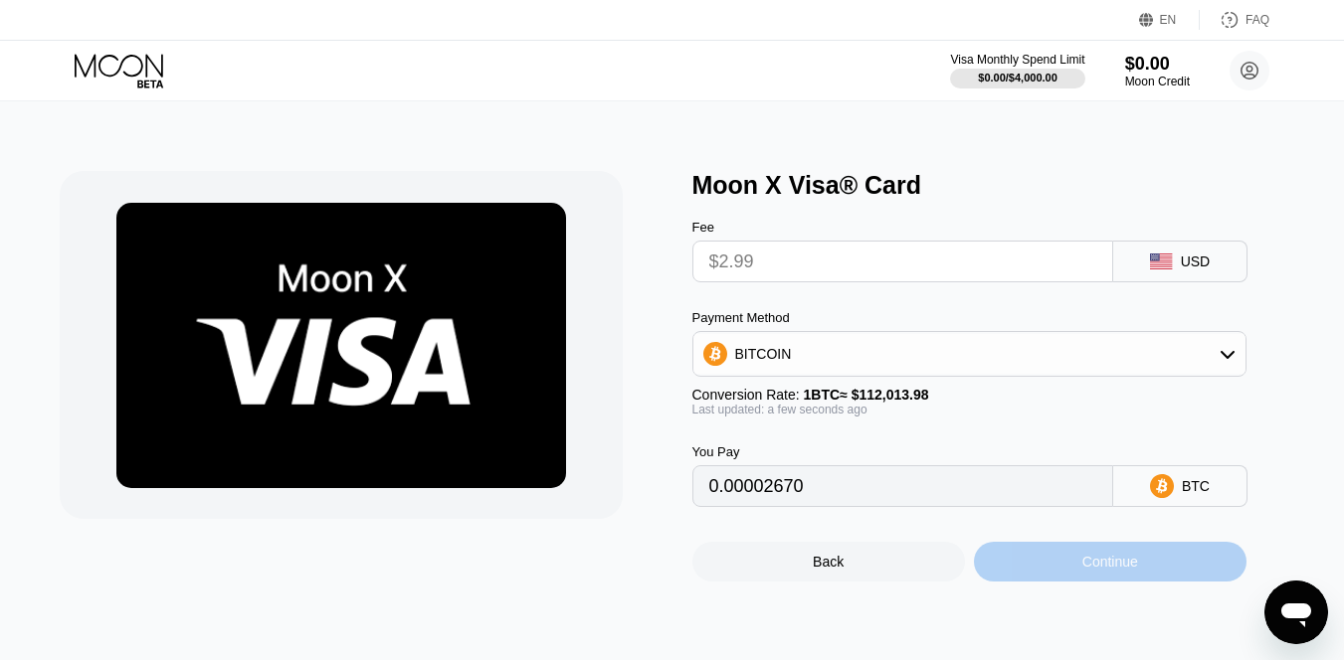
click at [1083, 568] on div "Continue" at bounding box center [1110, 562] width 56 height 16
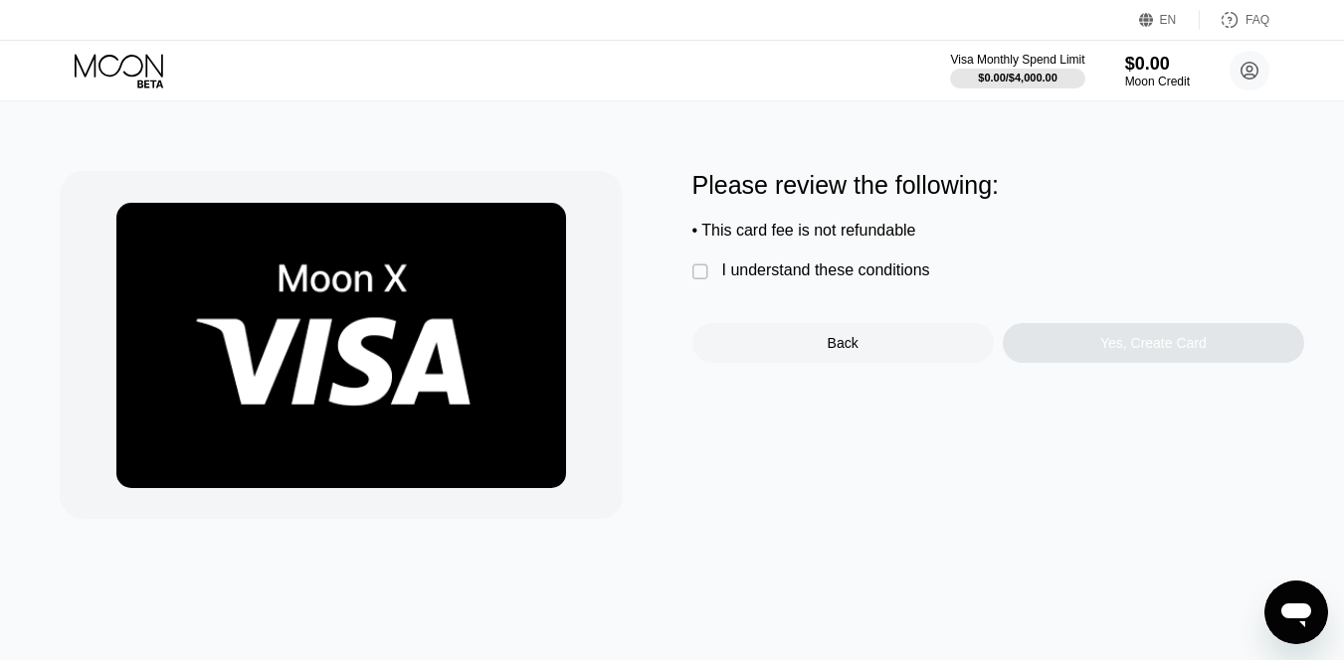
click at [757, 280] on div "I understand these conditions" at bounding box center [826, 271] width 208 height 18
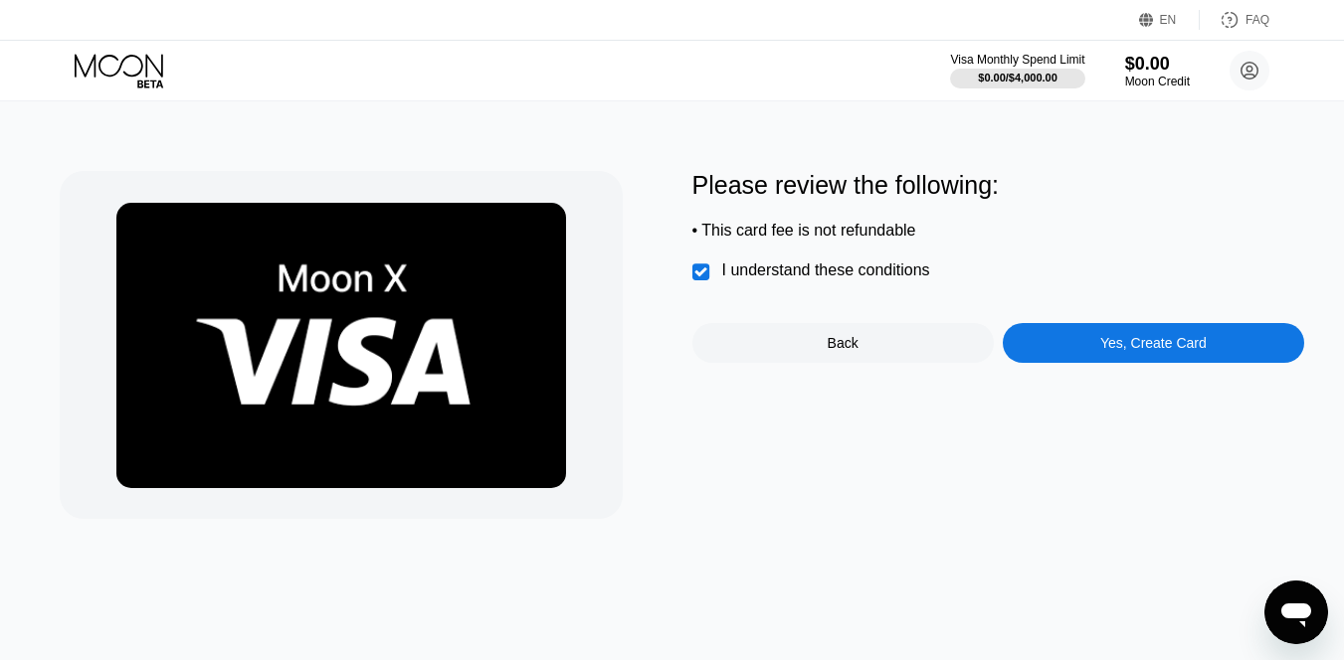
click at [1085, 341] on div "Yes, Create Card" at bounding box center [1153, 343] width 301 height 40
